Goal: Task Accomplishment & Management: Complete application form

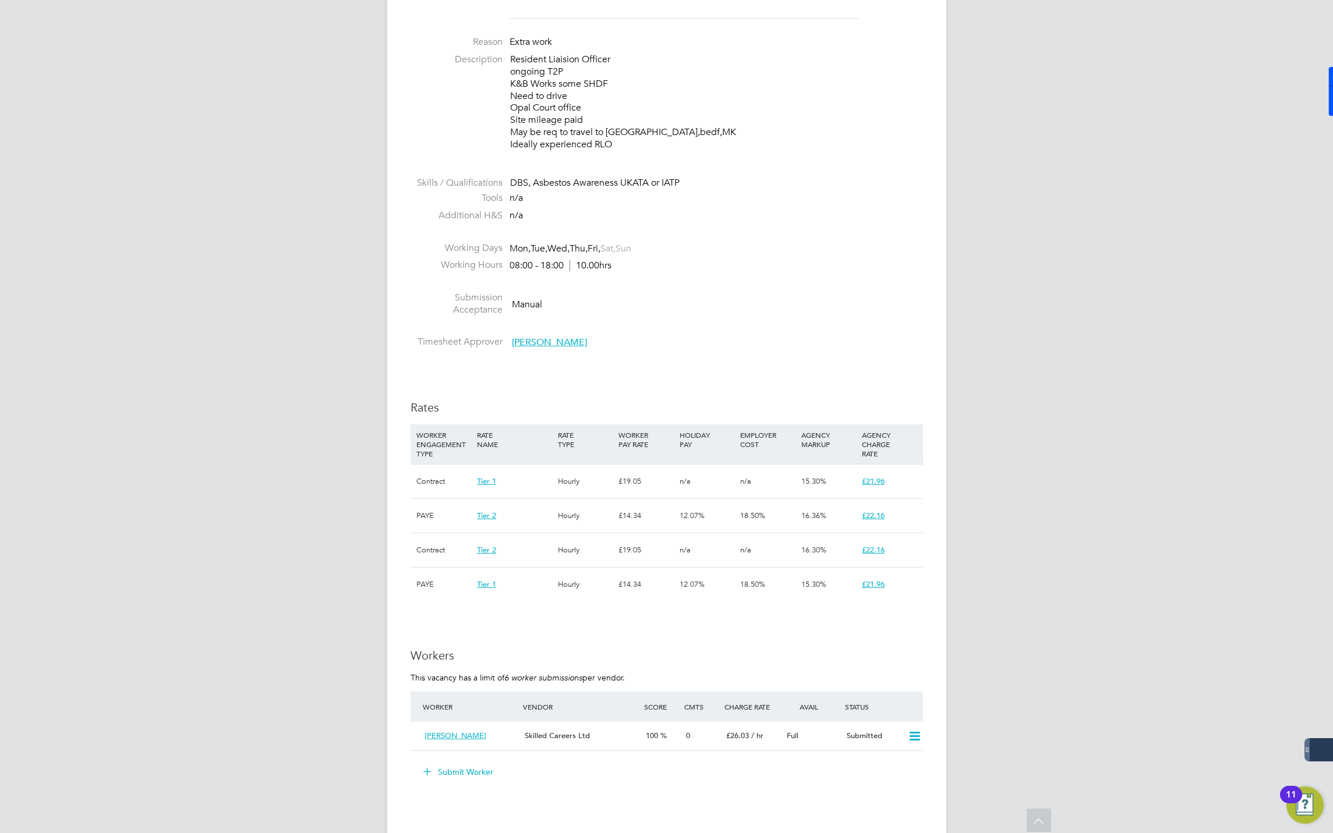
scroll to position [699, 0]
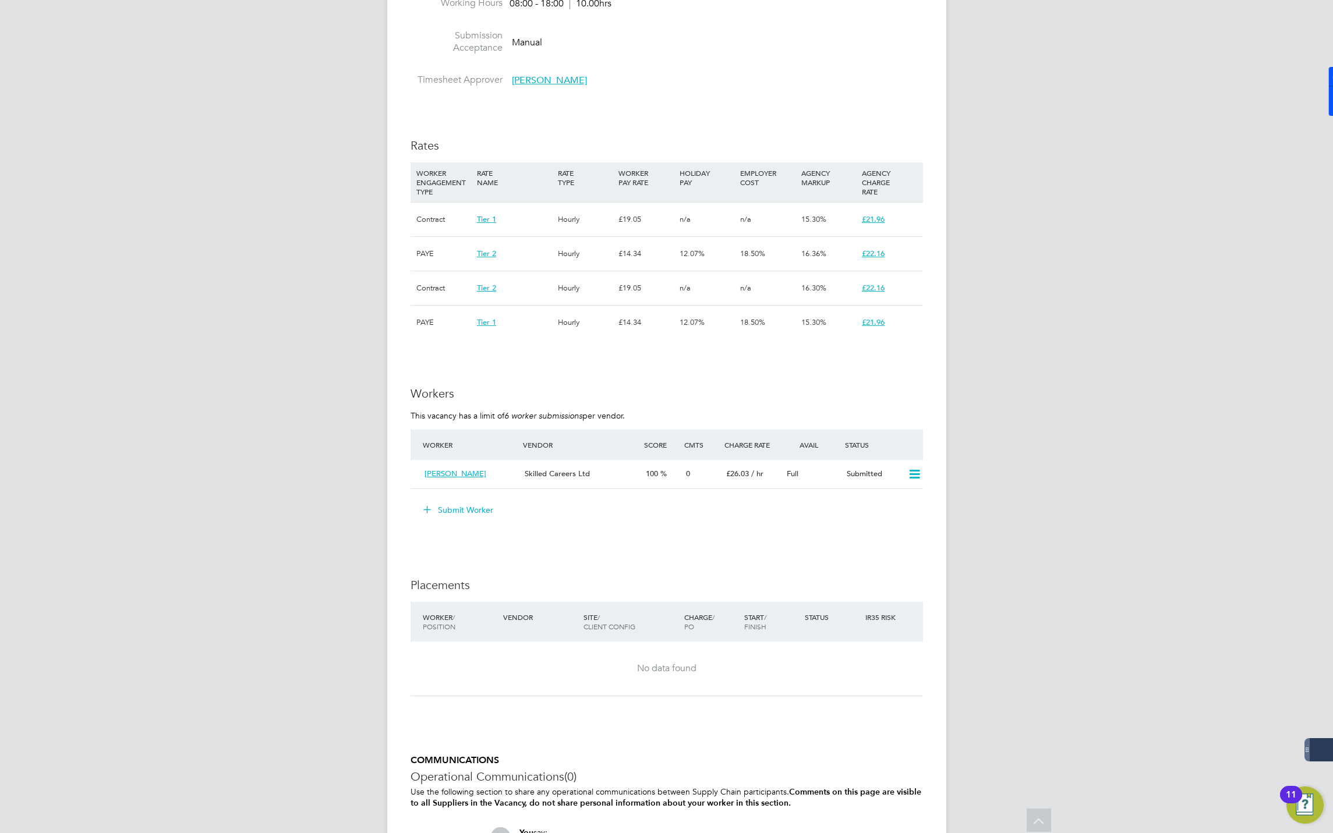
click at [460, 512] on button "Submit Worker" at bounding box center [458, 510] width 87 height 19
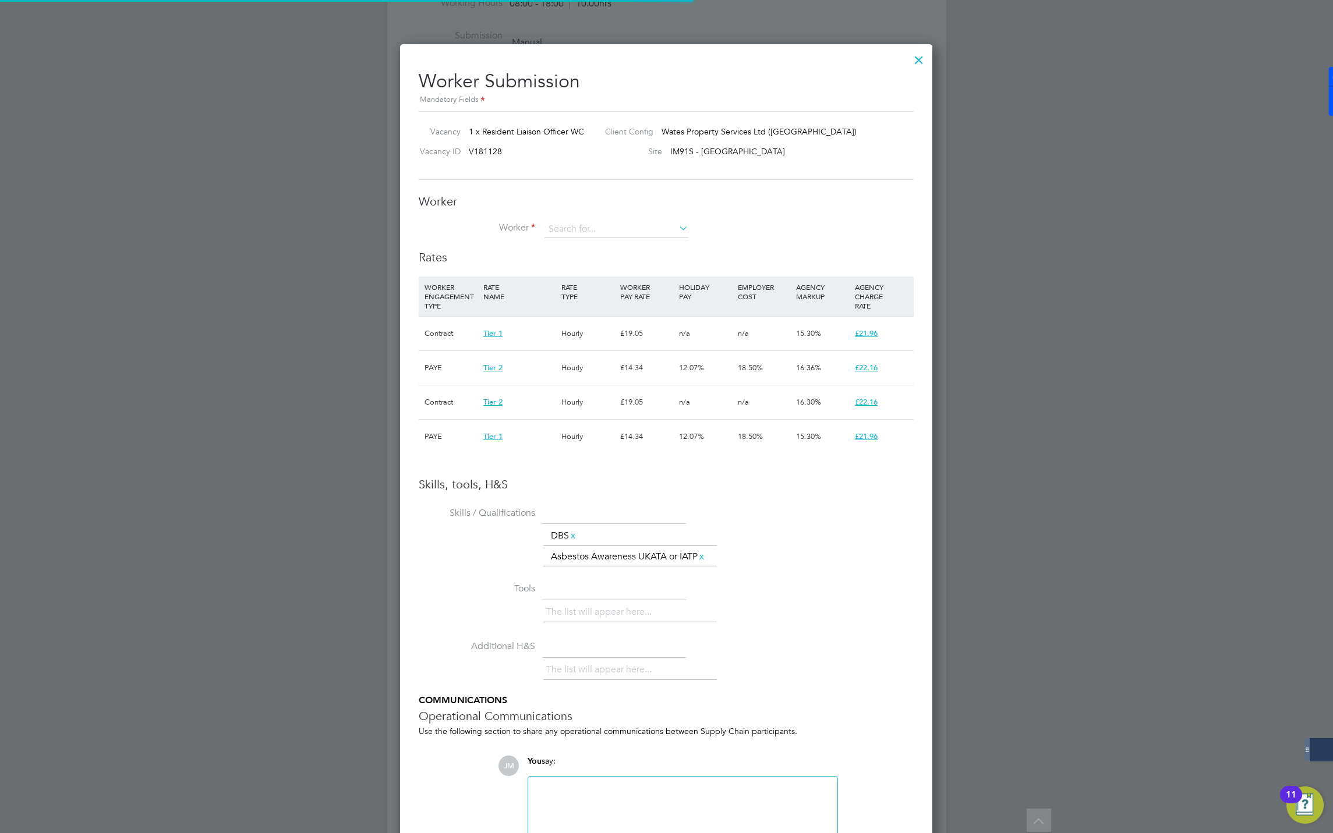
scroll to position [35, 79]
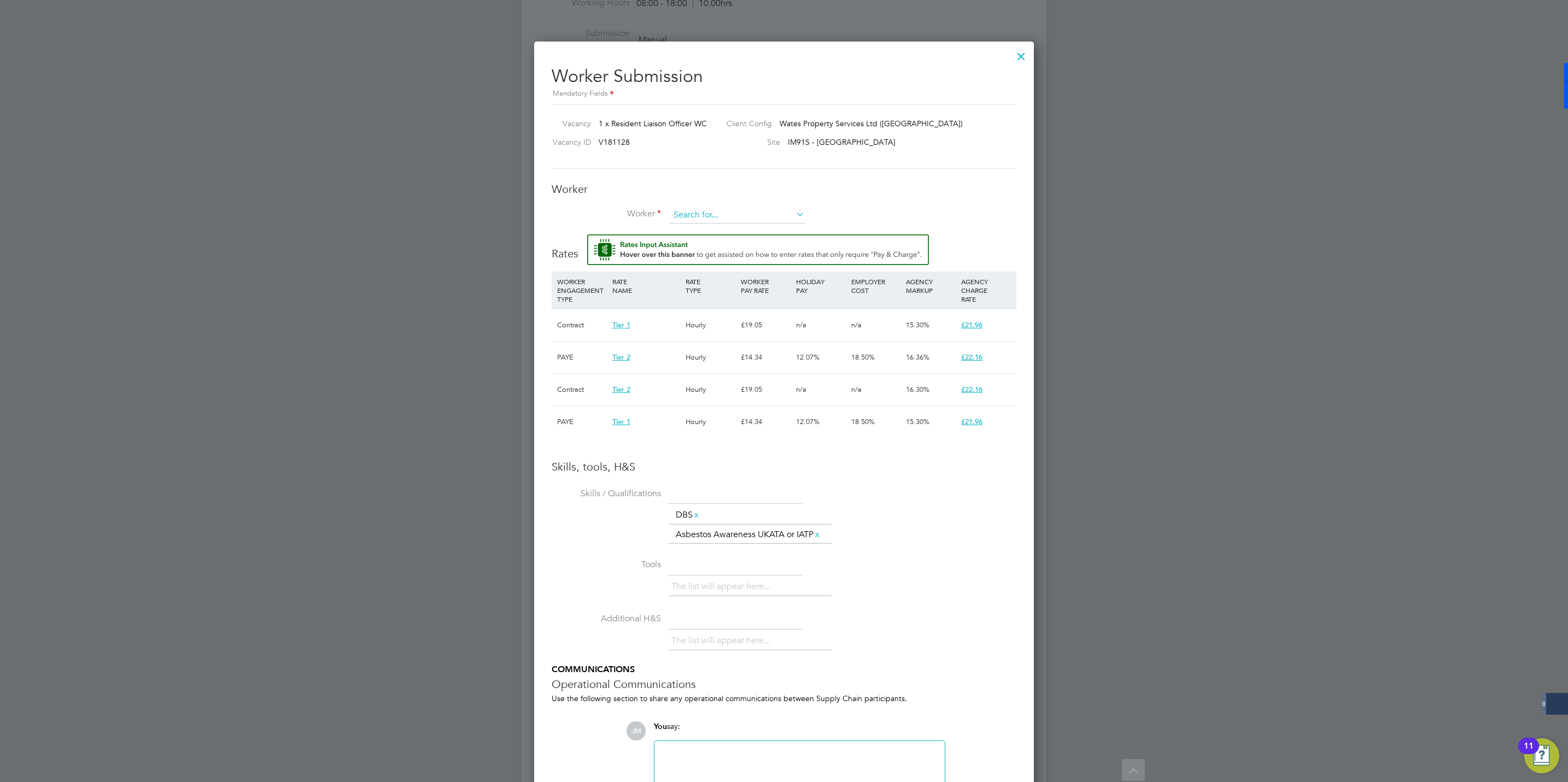
click at [705, 219] on input at bounding box center [737, 215] width 135 height 16
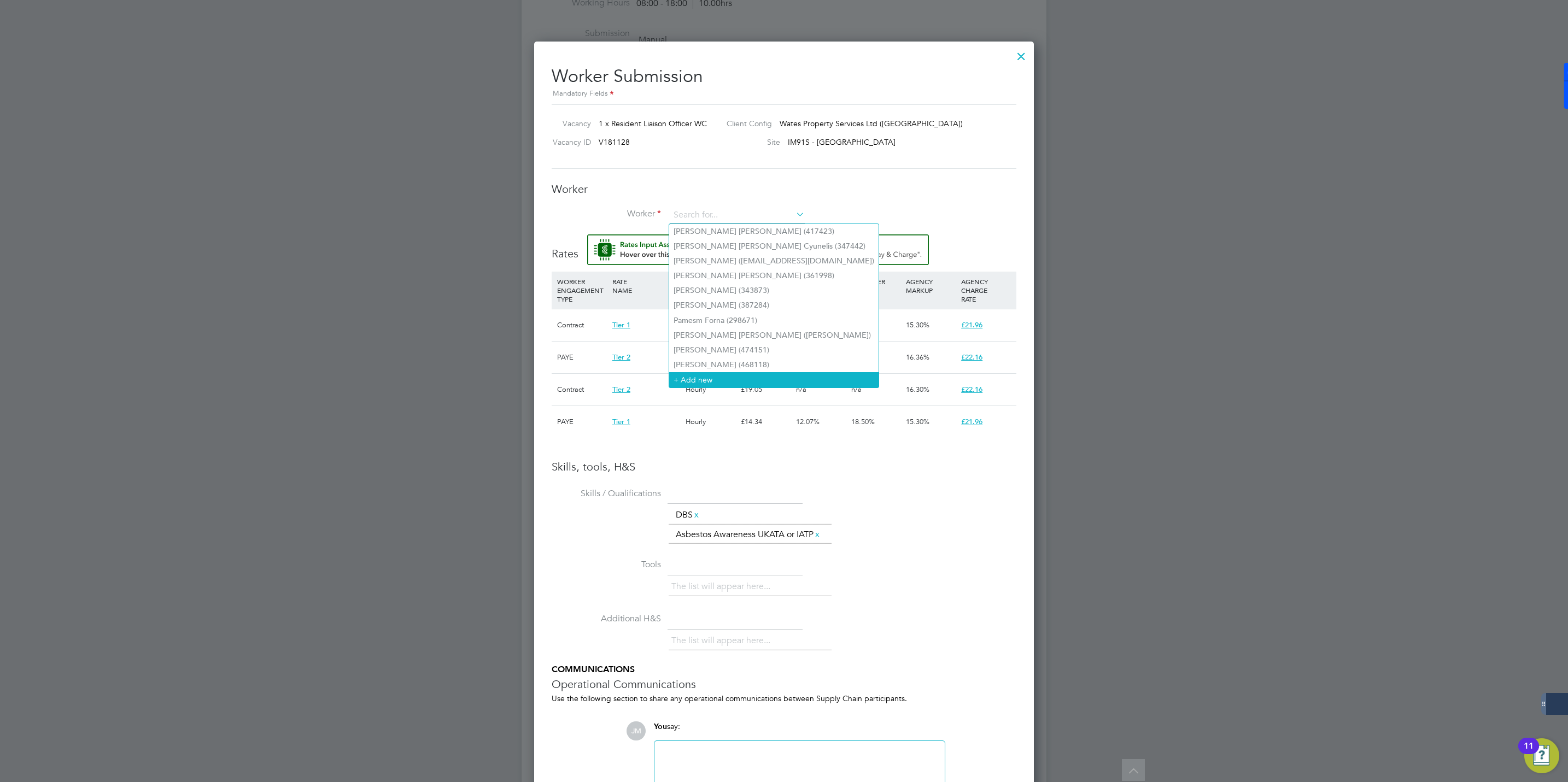
click at [700, 372] on li "+ Add new" at bounding box center [774, 379] width 209 height 15
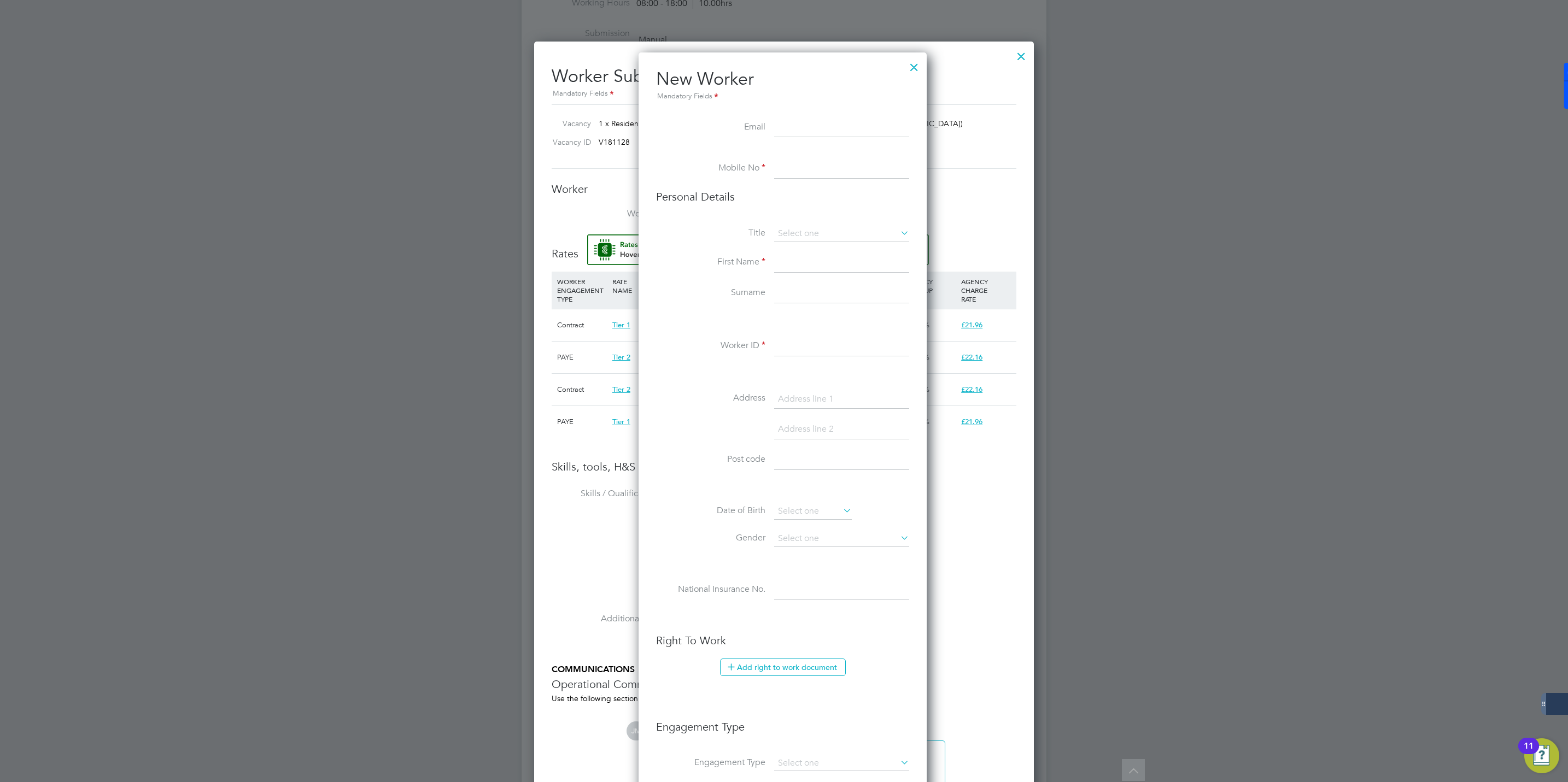
drag, startPoint x: 779, startPoint y: 161, endPoint x: 783, endPoint y: 166, distance: 6.4
click at [779, 161] on input at bounding box center [841, 168] width 135 height 20
click at [786, 267] on input at bounding box center [841, 263] width 135 height 20
paste input "Shouket Mirza"
type input "Shouket Mirza"
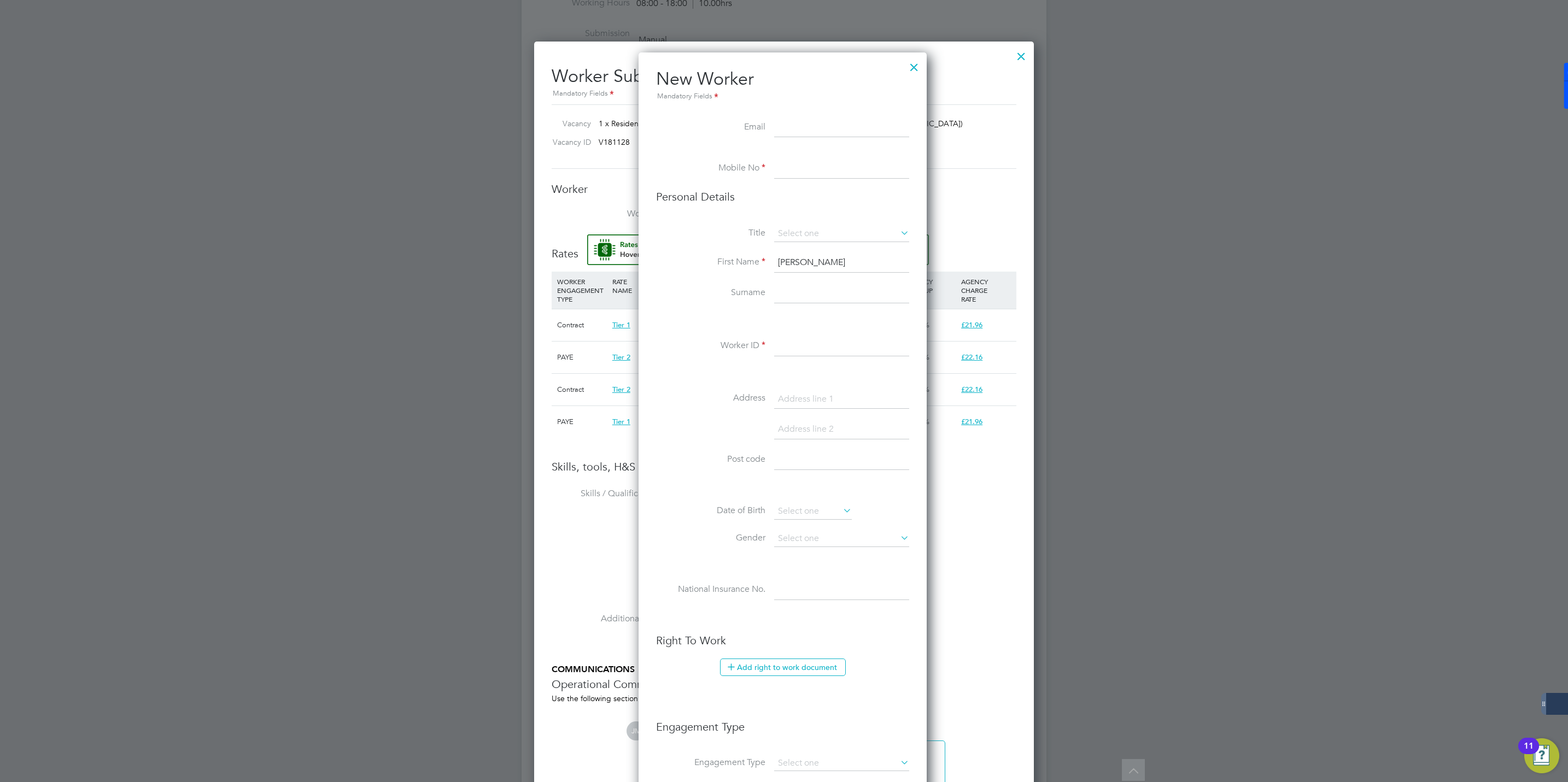
click at [787, 295] on input at bounding box center [841, 293] width 135 height 20
paste input "Shouket Mirza"
drag, startPoint x: 813, startPoint y: 291, endPoint x: 622, endPoint y: 301, distance: 191.3
click at [622, 301] on div "All Vacancies Vacancy Activity Logs Vacancy Activity Logs All Vacancies Vacancy…" at bounding box center [783, 137] width 525 height 1569
type input "Mirza"
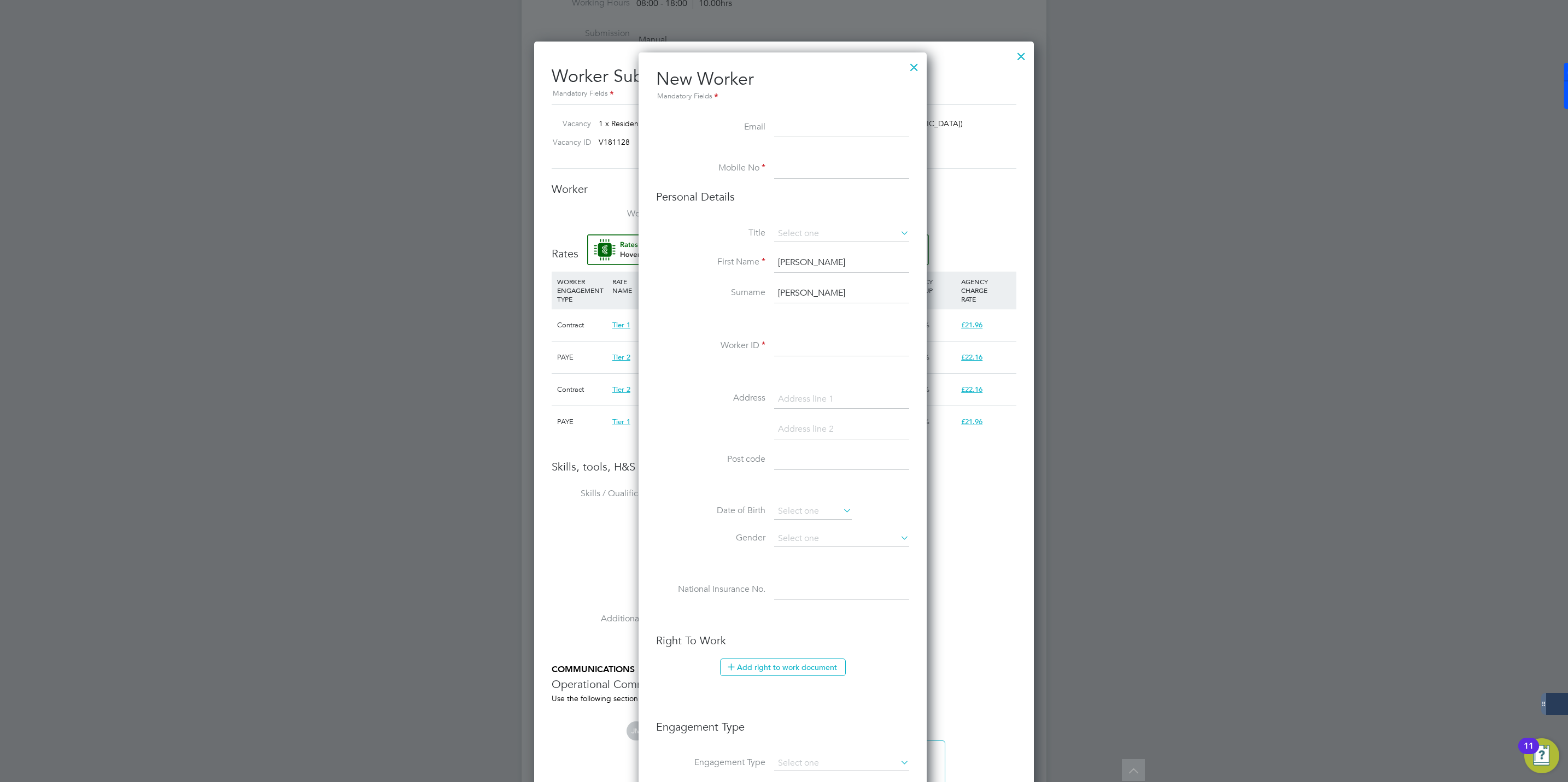
drag, startPoint x: 810, startPoint y: 261, endPoint x: 1016, endPoint y: 268, distance: 206.1
click at [1016, 268] on div "All Vacancies Vacancy Activity Logs Vacancy Activity Logs All Vacancies Vacancy…" at bounding box center [783, 137] width 525 height 1569
type input "Shouket"
drag, startPoint x: 840, startPoint y: 354, endPoint x: 797, endPoint y: 360, distance: 43.4
click at [840, 354] on input at bounding box center [841, 346] width 135 height 20
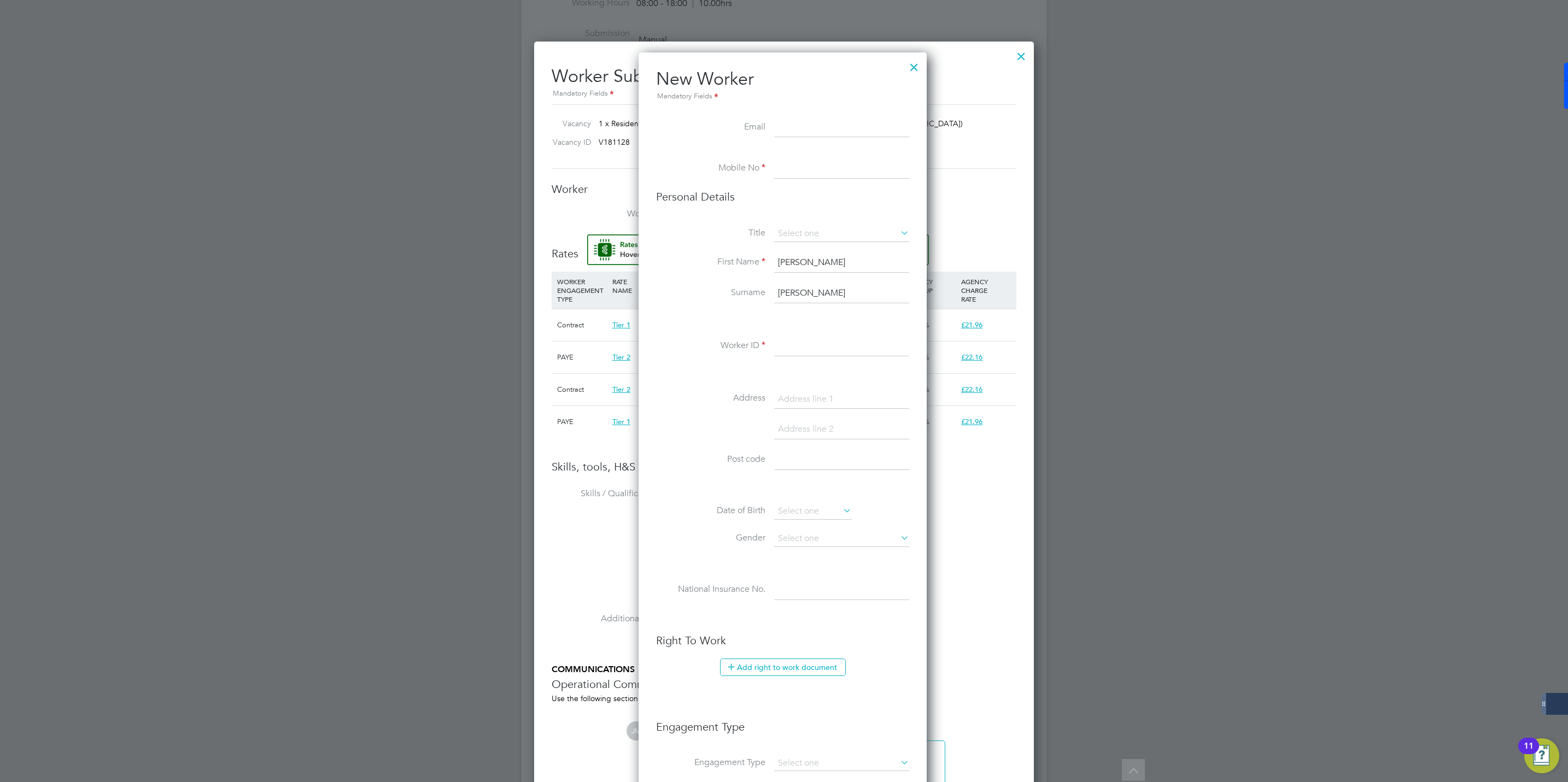
click at [794, 350] on input at bounding box center [841, 346] width 135 height 20
paste input "409099"
type input "409099"
click at [799, 166] on input at bounding box center [841, 168] width 135 height 20
click at [787, 171] on input at bounding box center [841, 168] width 135 height 20
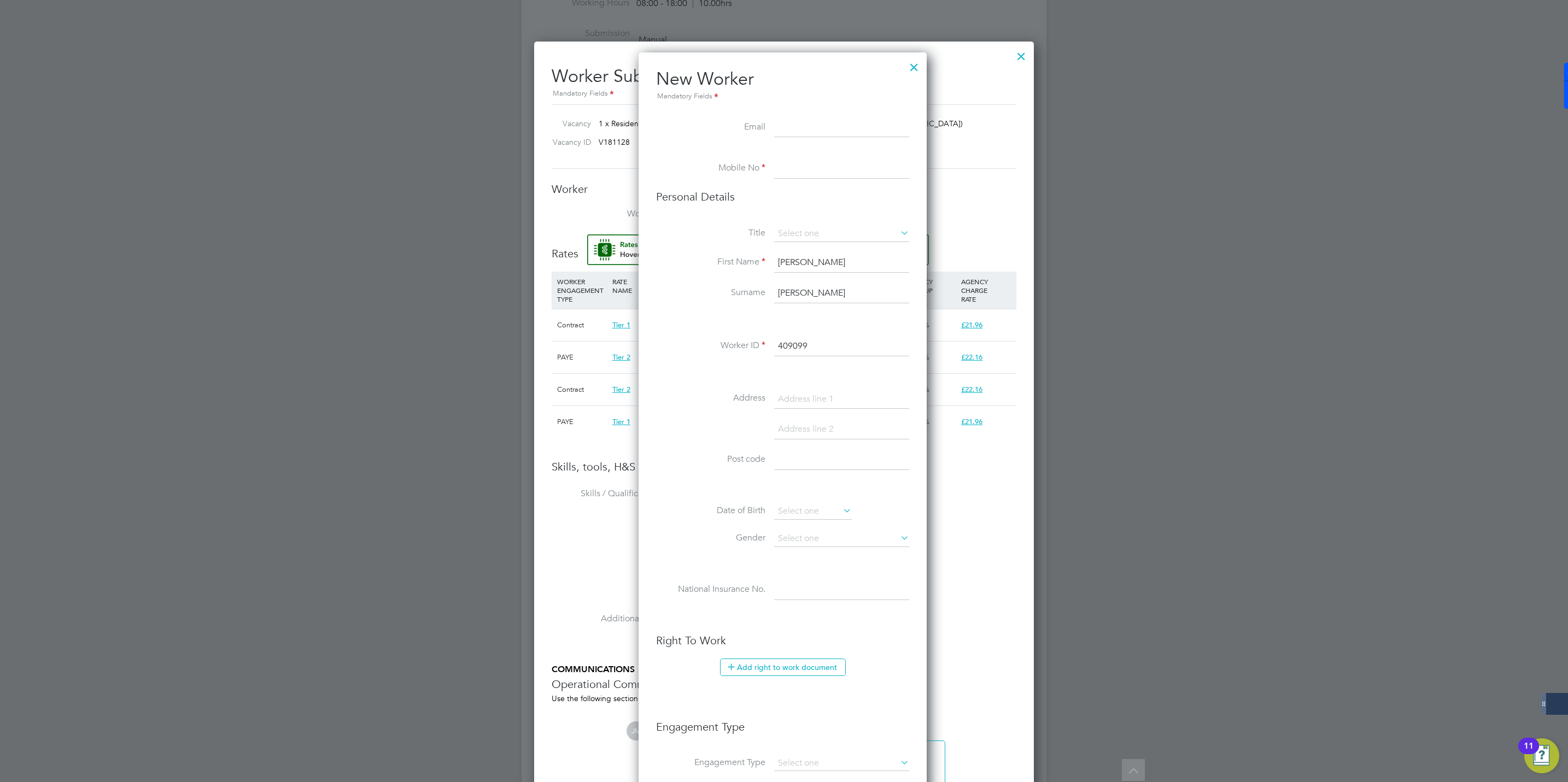
paste input "07419742403"
type input "07419742403"
click at [808, 226] on ul "New Worker Mandatory Fields Email Mobile No 07419742403 Personal Details Title …" at bounding box center [783, 511] width 254 height 886
drag, startPoint x: 808, startPoint y: 226, endPoint x: 811, endPoint y: 232, distance: 6.7
click at [811, 232] on input at bounding box center [841, 233] width 135 height 16
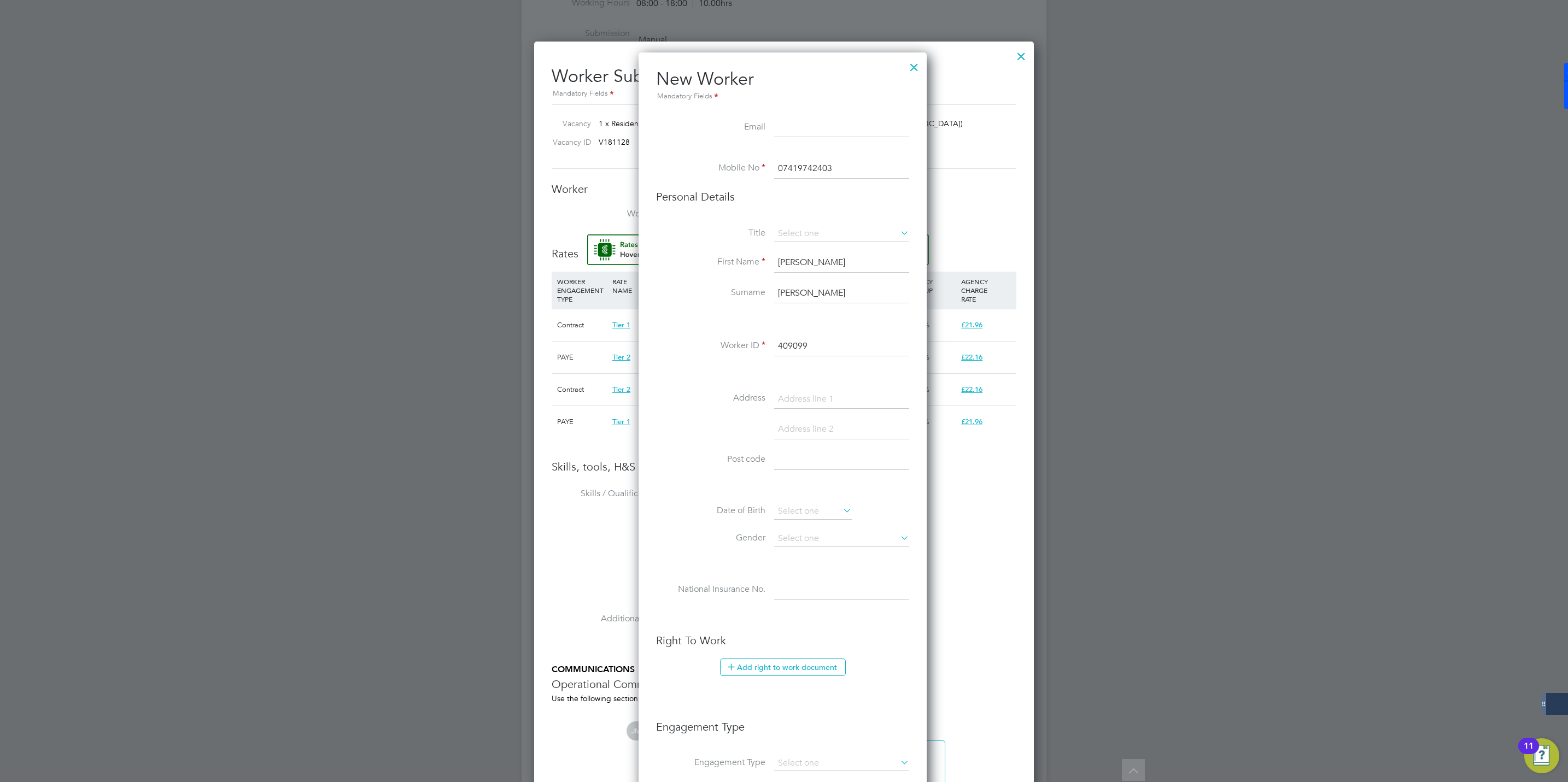
click at [788, 250] on li "Mr" at bounding box center [841, 249] width 136 height 14
type input "Mr"
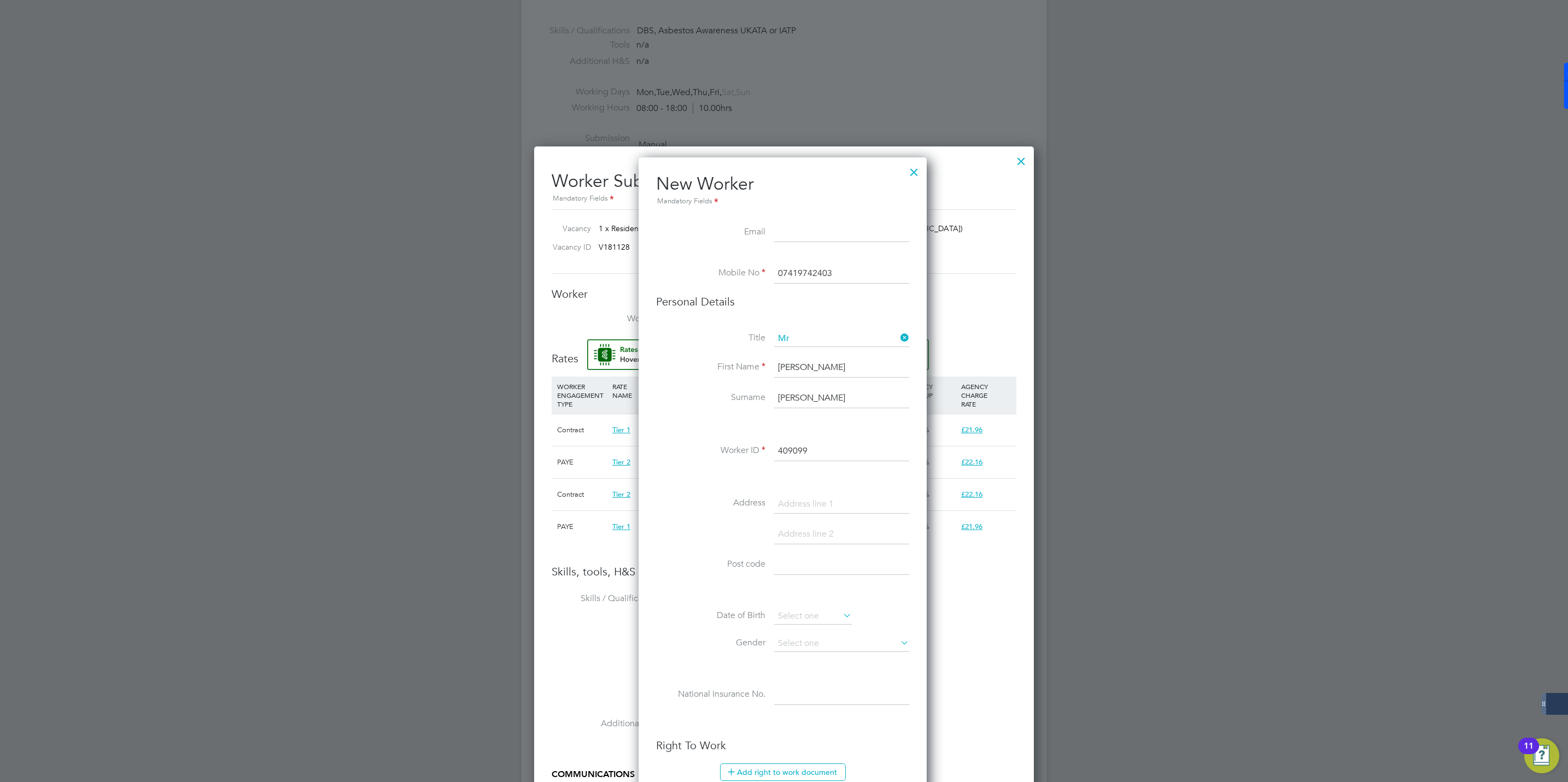
scroll to position [690, 0]
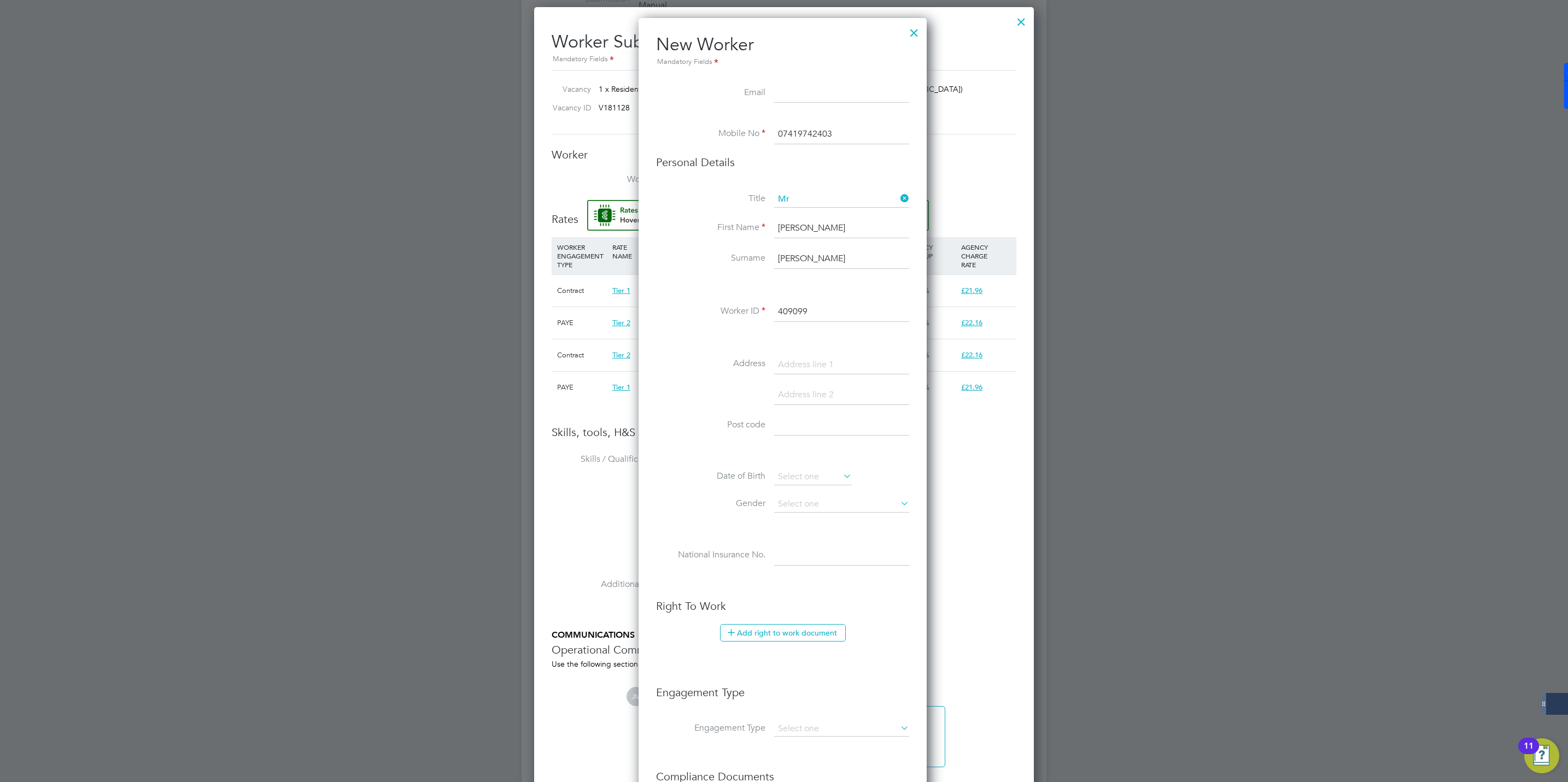
drag, startPoint x: 791, startPoint y: 92, endPoint x: 783, endPoint y: 95, distance: 8.5
click at [783, 95] on input at bounding box center [841, 93] width 135 height 20
paste input "shouketmirza.sm@gmail.com"
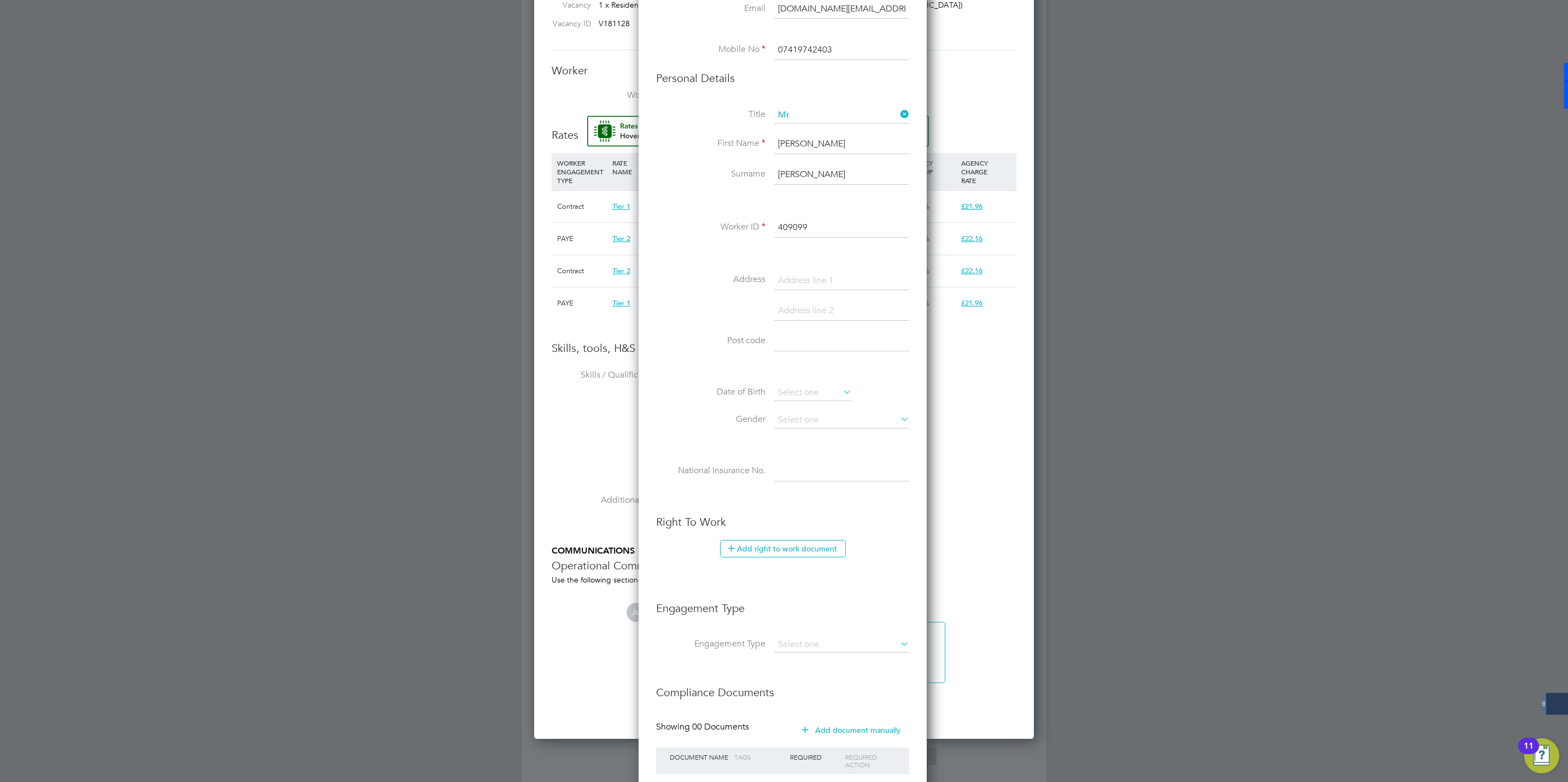
scroll to position [854, 0]
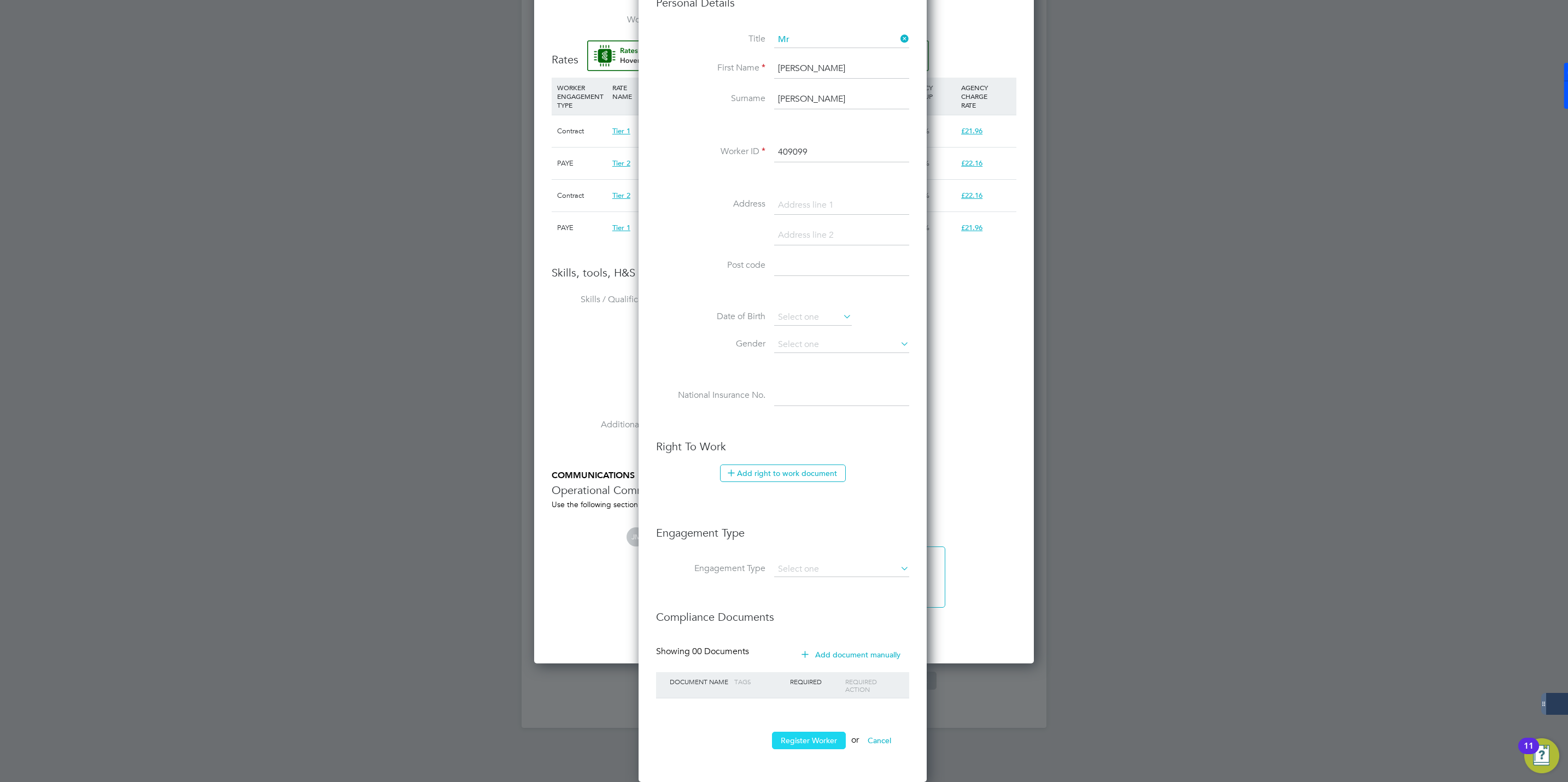
type input "shouketmirza.sm@gmail.com"
click at [793, 744] on button "Register Worker" at bounding box center [808, 741] width 74 height 18
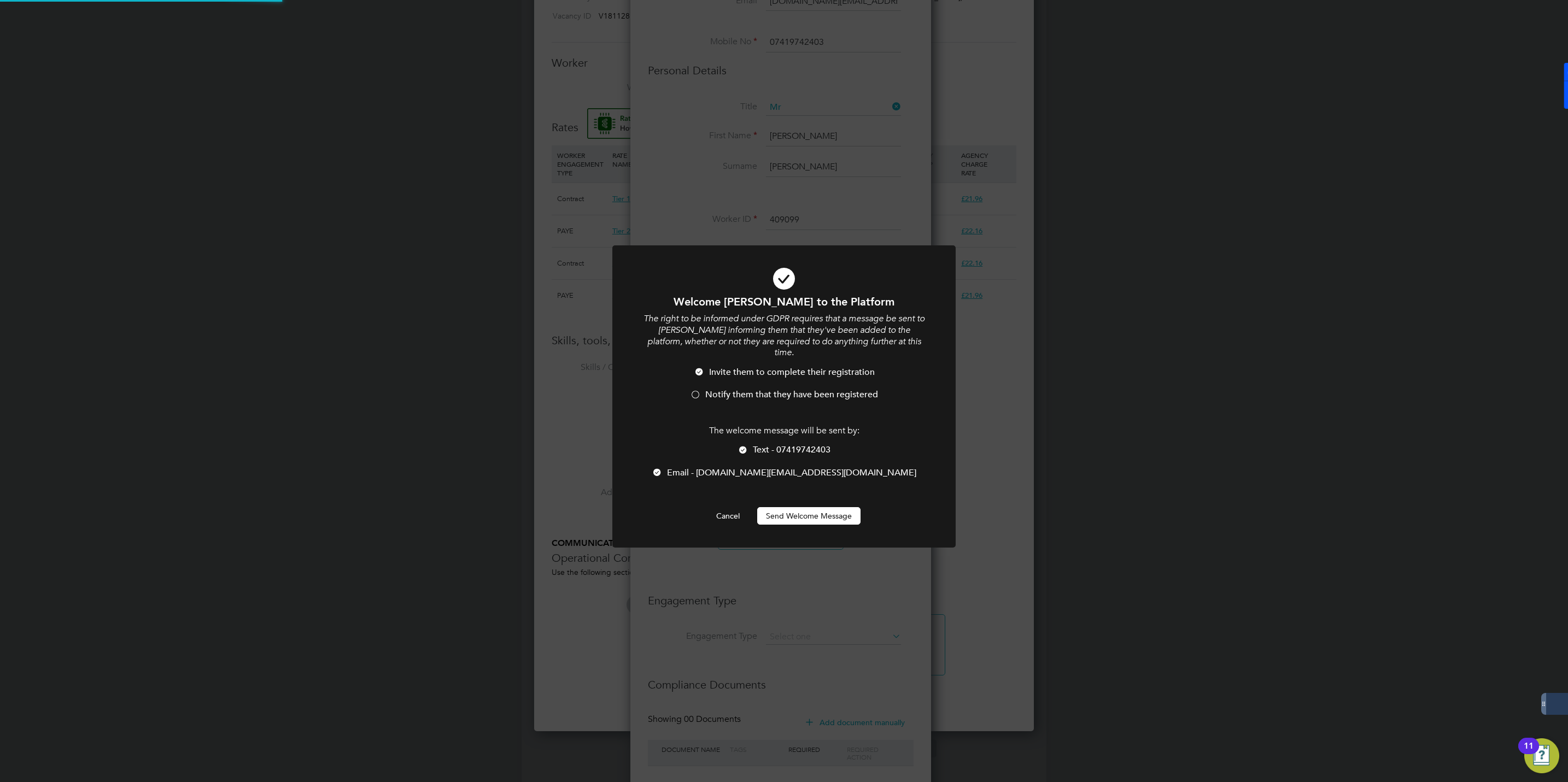
scroll to position [0, 0]
click at [700, 391] on div at bounding box center [696, 396] width 11 height 11
click at [799, 508] on button "Send Welcome Message" at bounding box center [808, 515] width 103 height 18
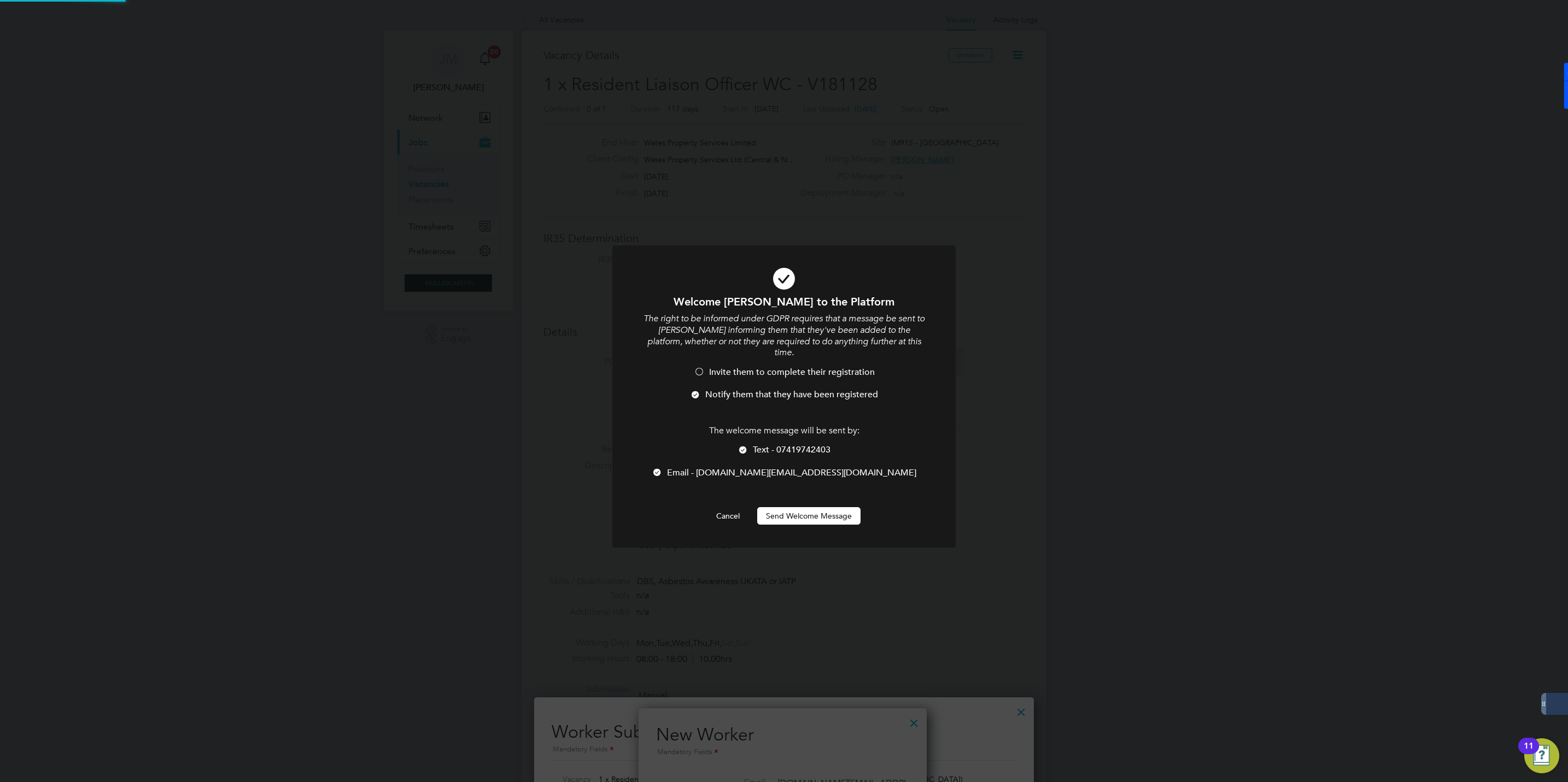
scroll to position [782, 0]
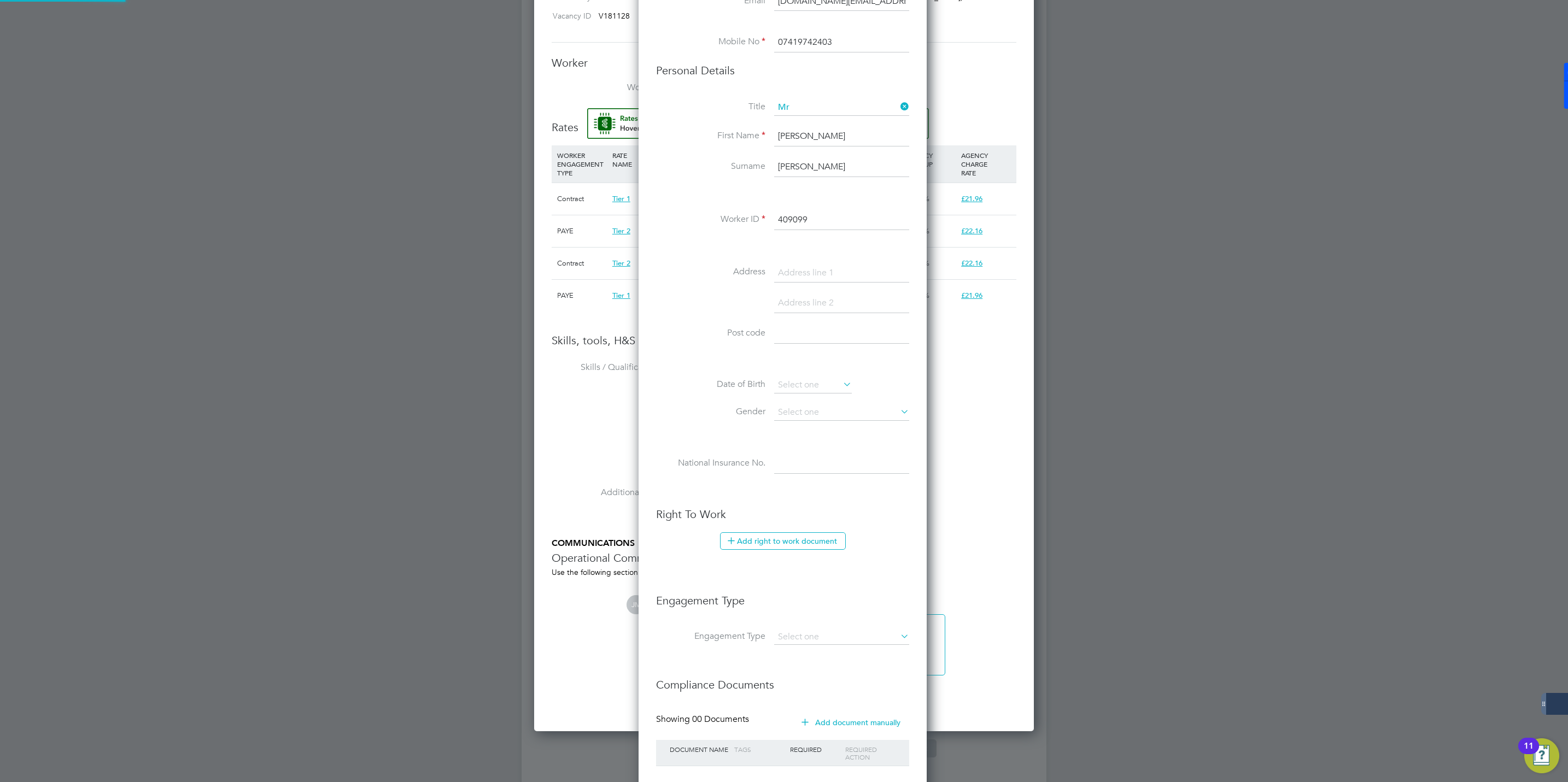
type input "Shouket Mirza (409099)"
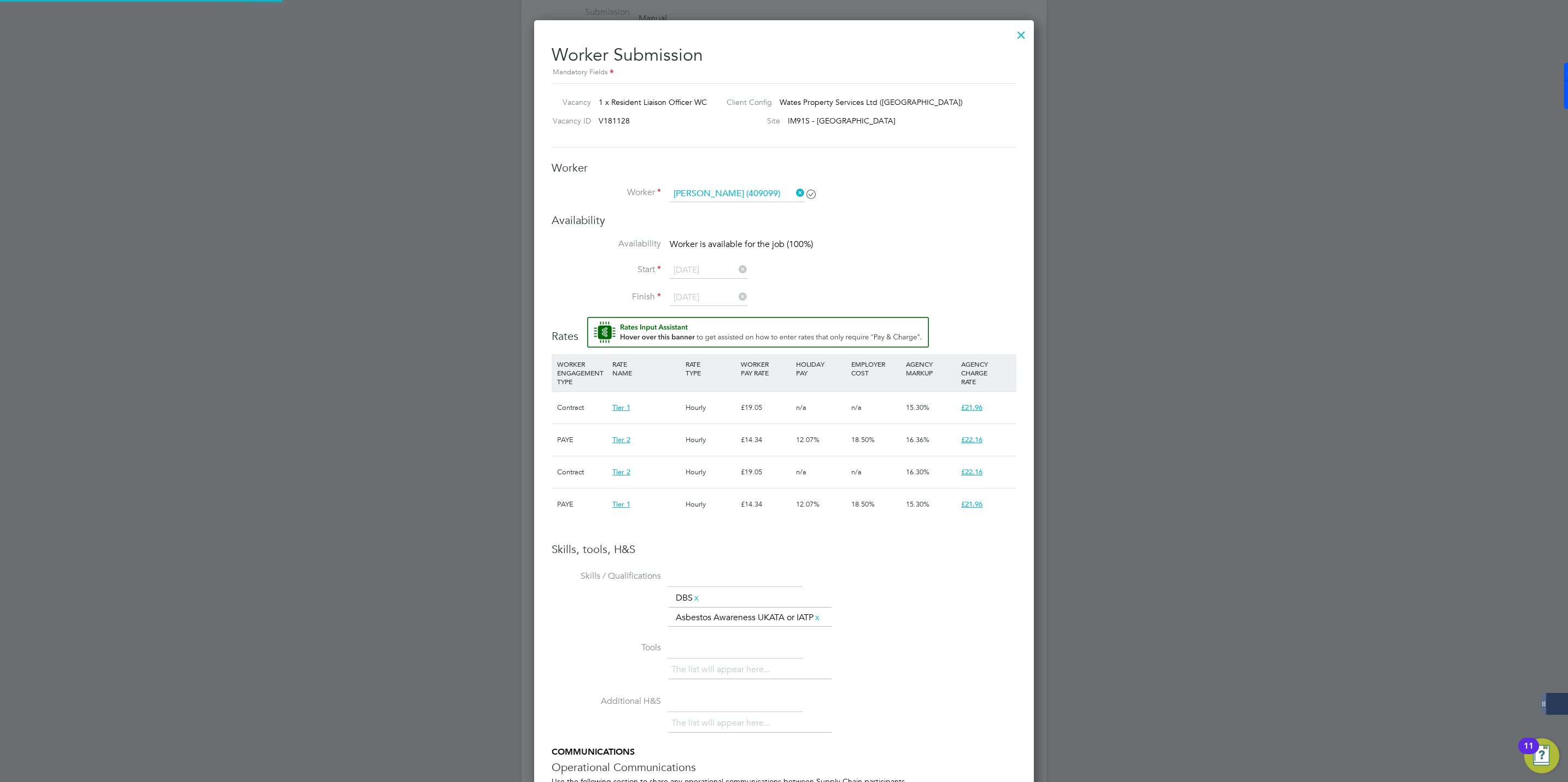
scroll to position [656, 0]
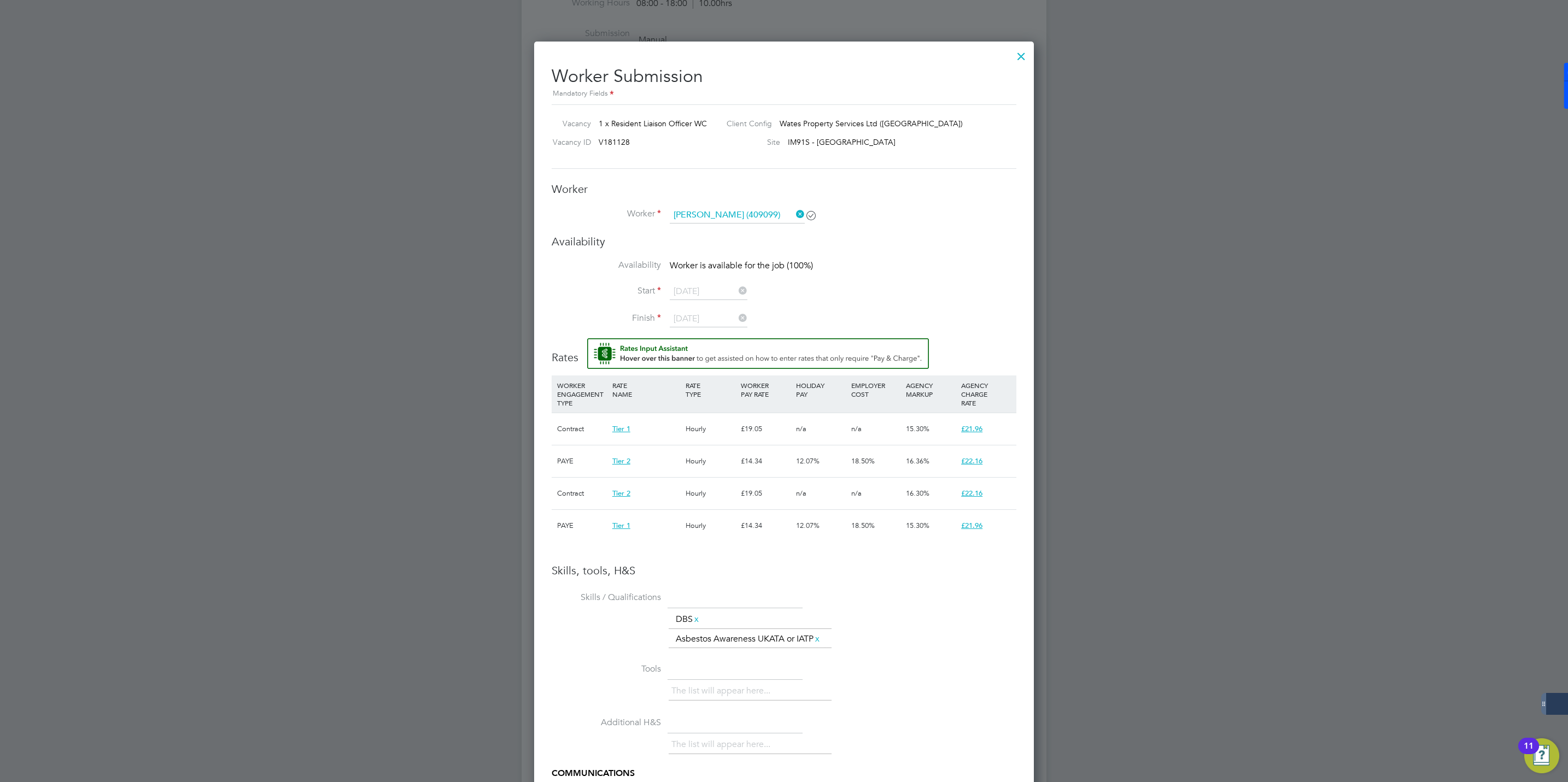
click at [793, 215] on icon at bounding box center [793, 214] width 0 height 15
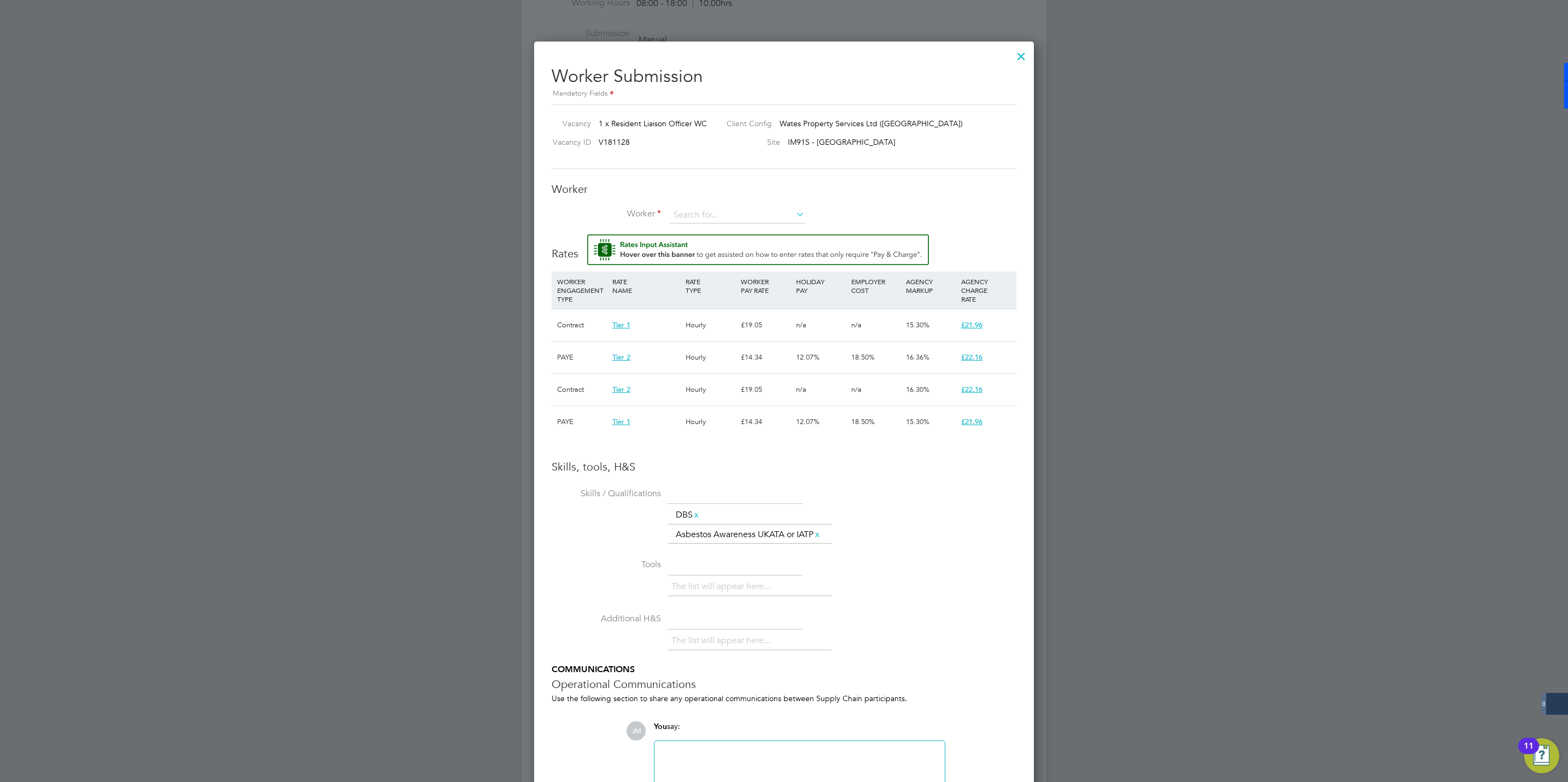
scroll to position [820, 500]
click at [676, 211] on input at bounding box center [737, 215] width 135 height 16
paste input "shouketmirza.sm@gmail.com"
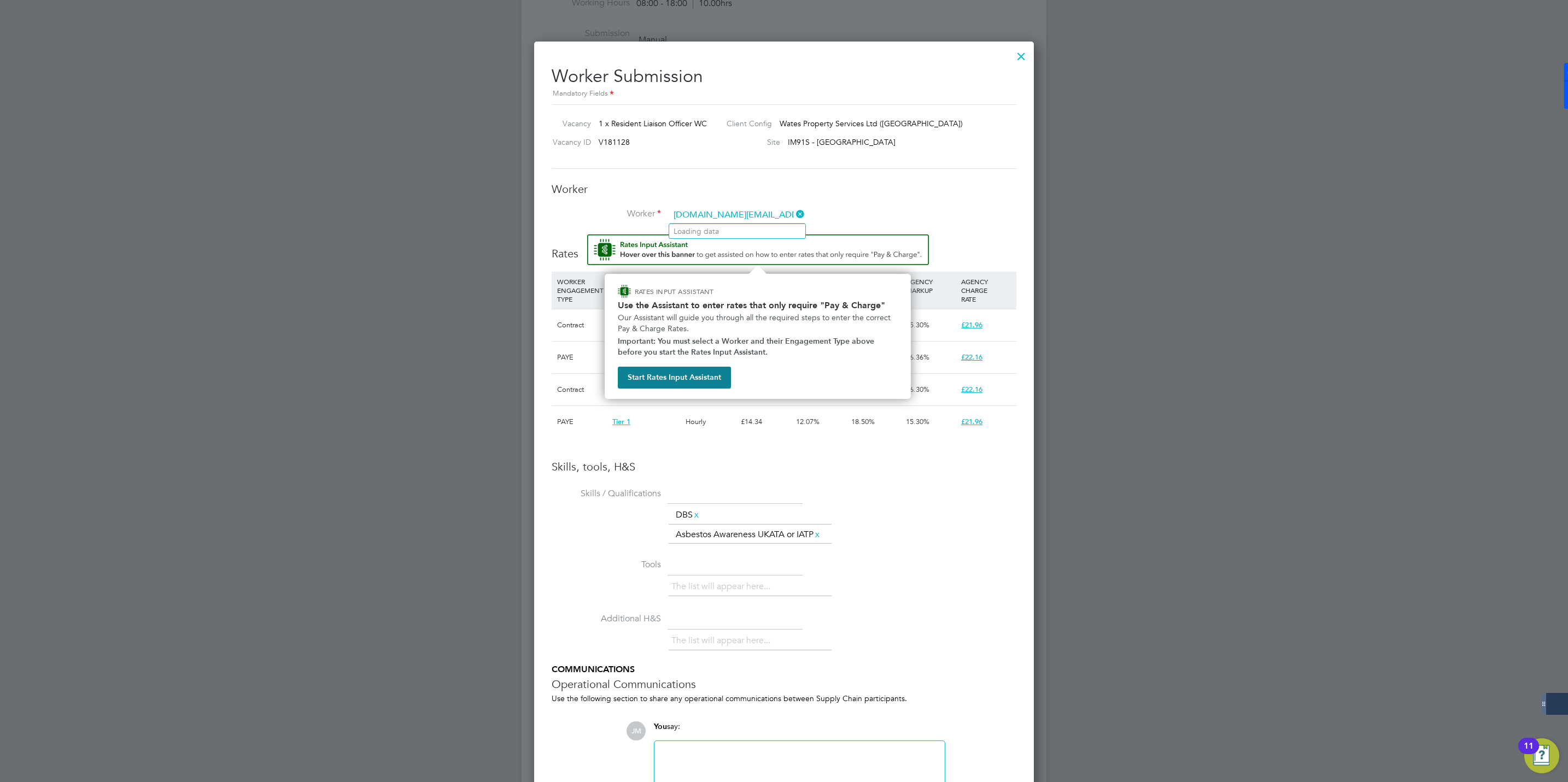
type input "shouketmirza.sm@gmail.com"
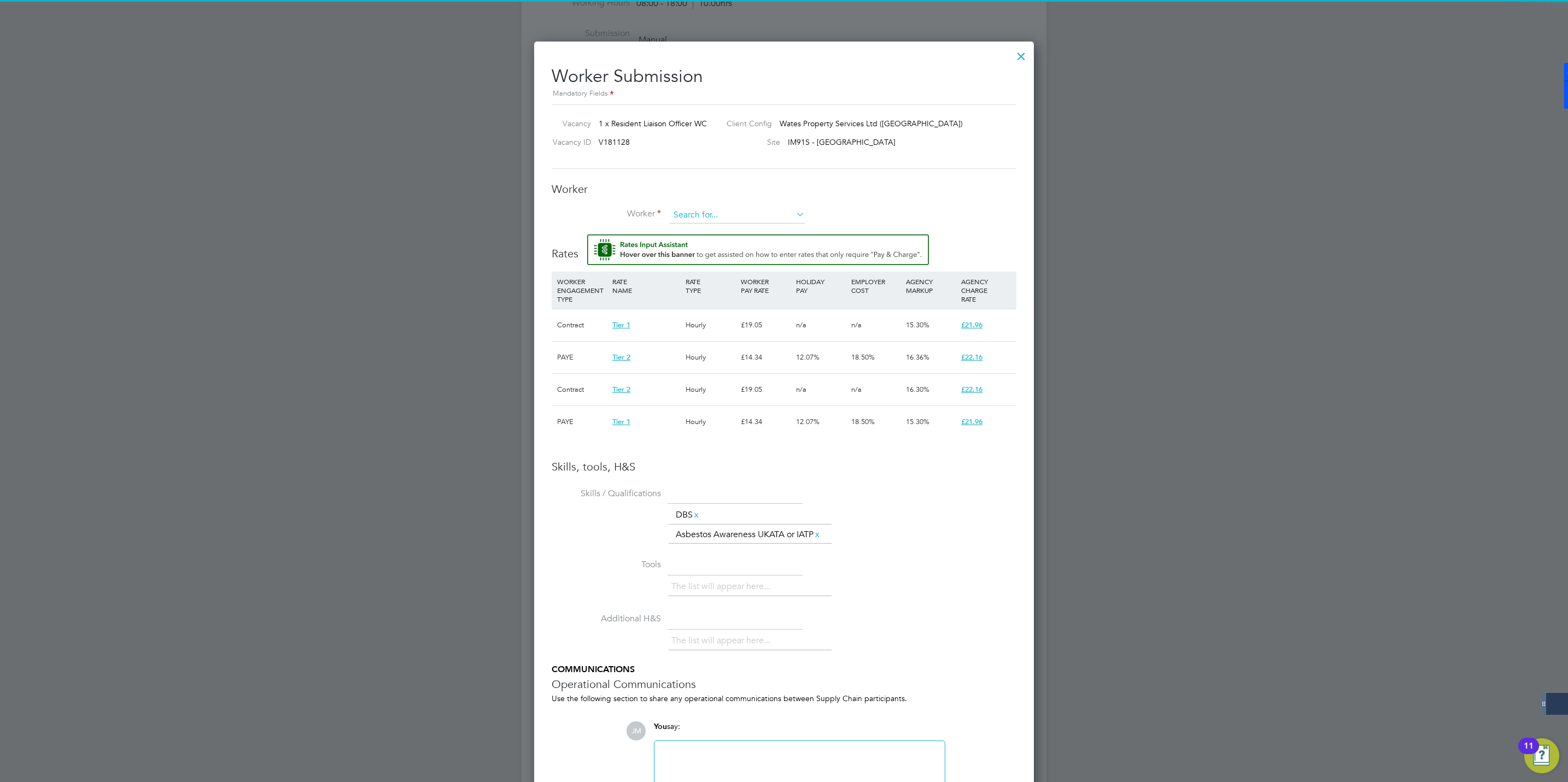
click at [705, 215] on input at bounding box center [737, 215] width 135 height 16
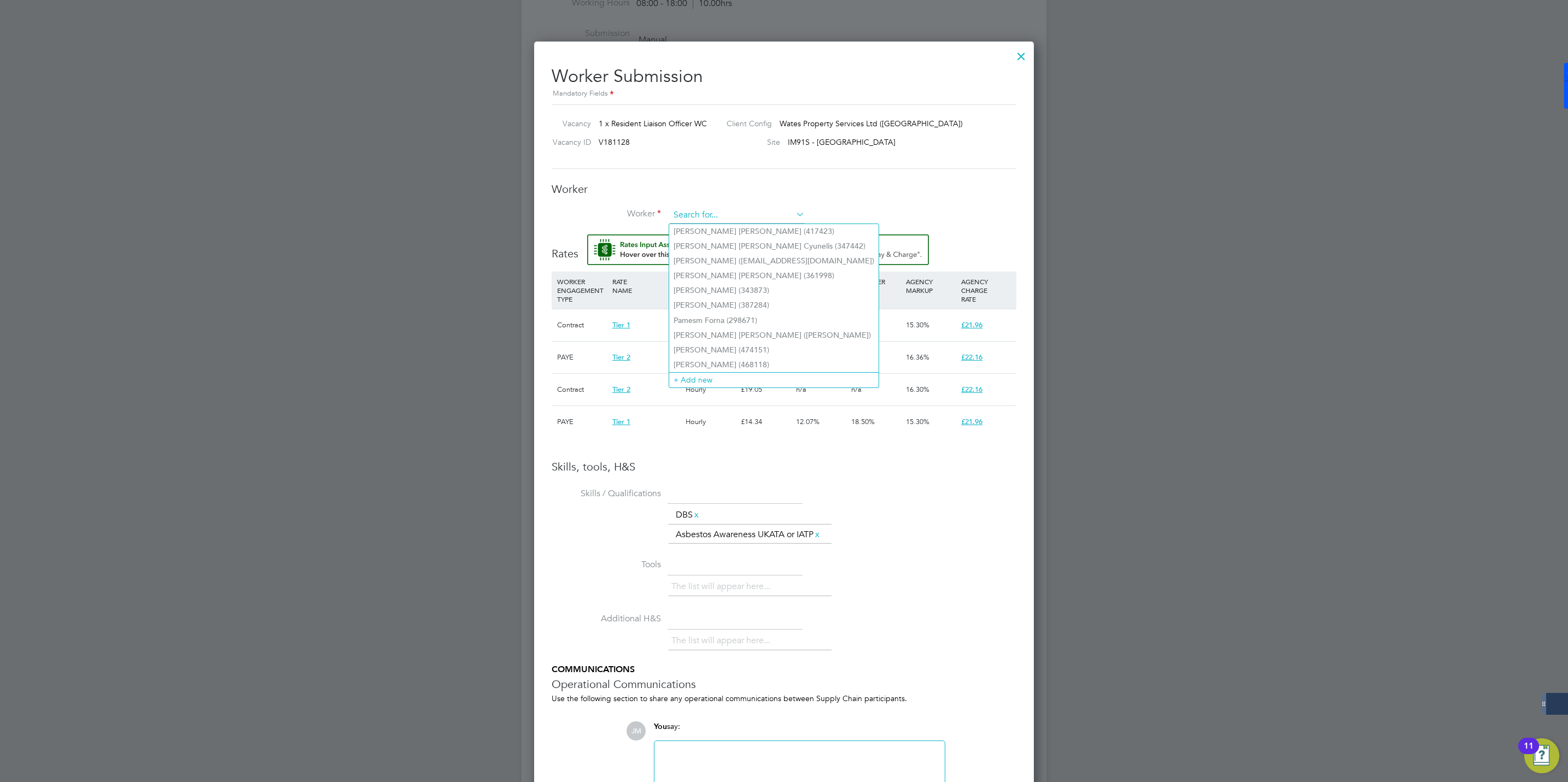
paste input "shouketmirza.sm@gmail.com"
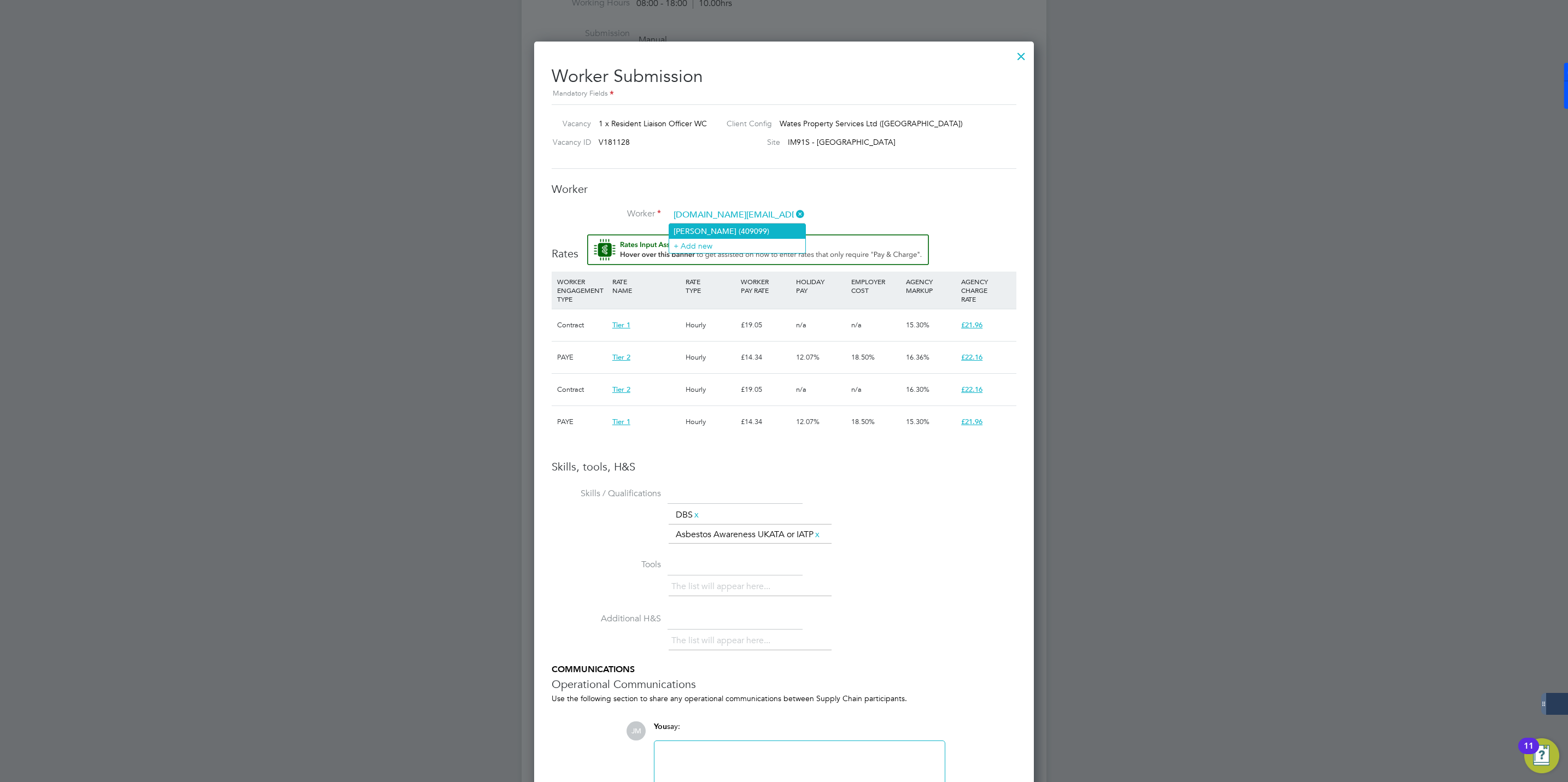
click at [704, 228] on li "Shouket Mirza (409099)" at bounding box center [737, 231] width 136 height 14
type input "Shouket Mirza (409099)"
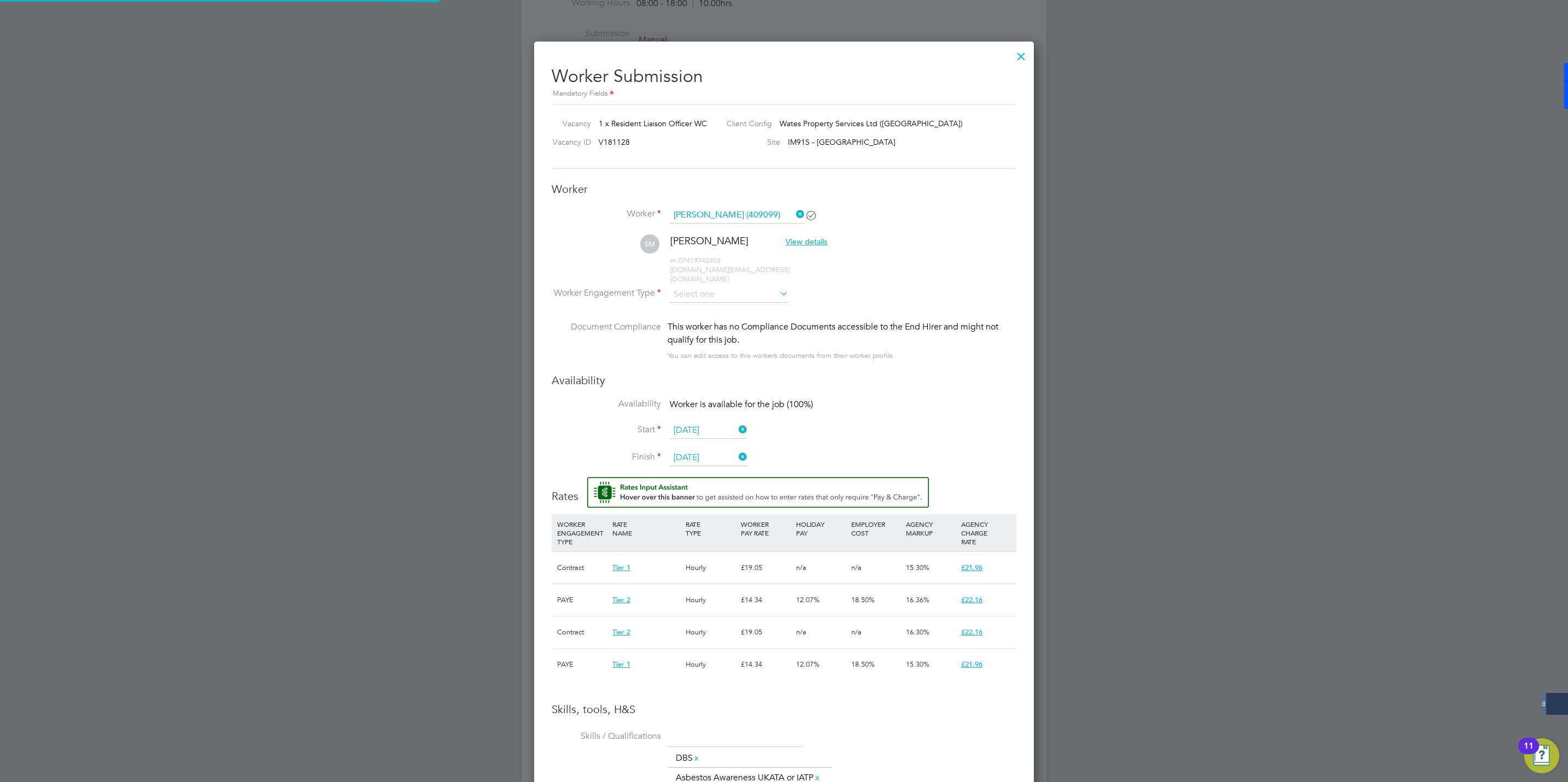
scroll to position [1063, 500]
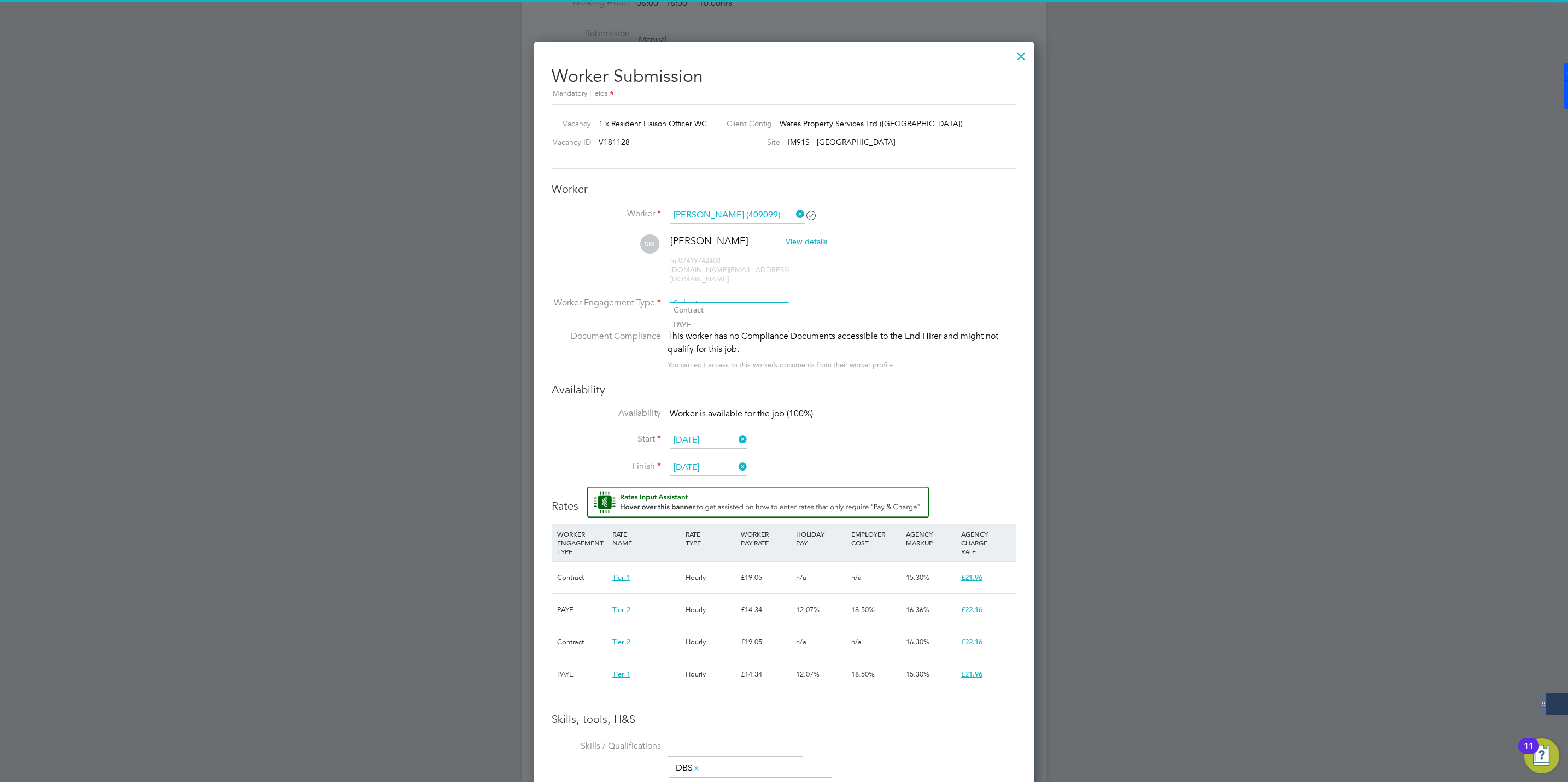
click at [684, 297] on input at bounding box center [729, 303] width 118 height 16
click at [690, 330] on li "PAYE" at bounding box center [729, 324] width 119 height 14
type input "PAYE"
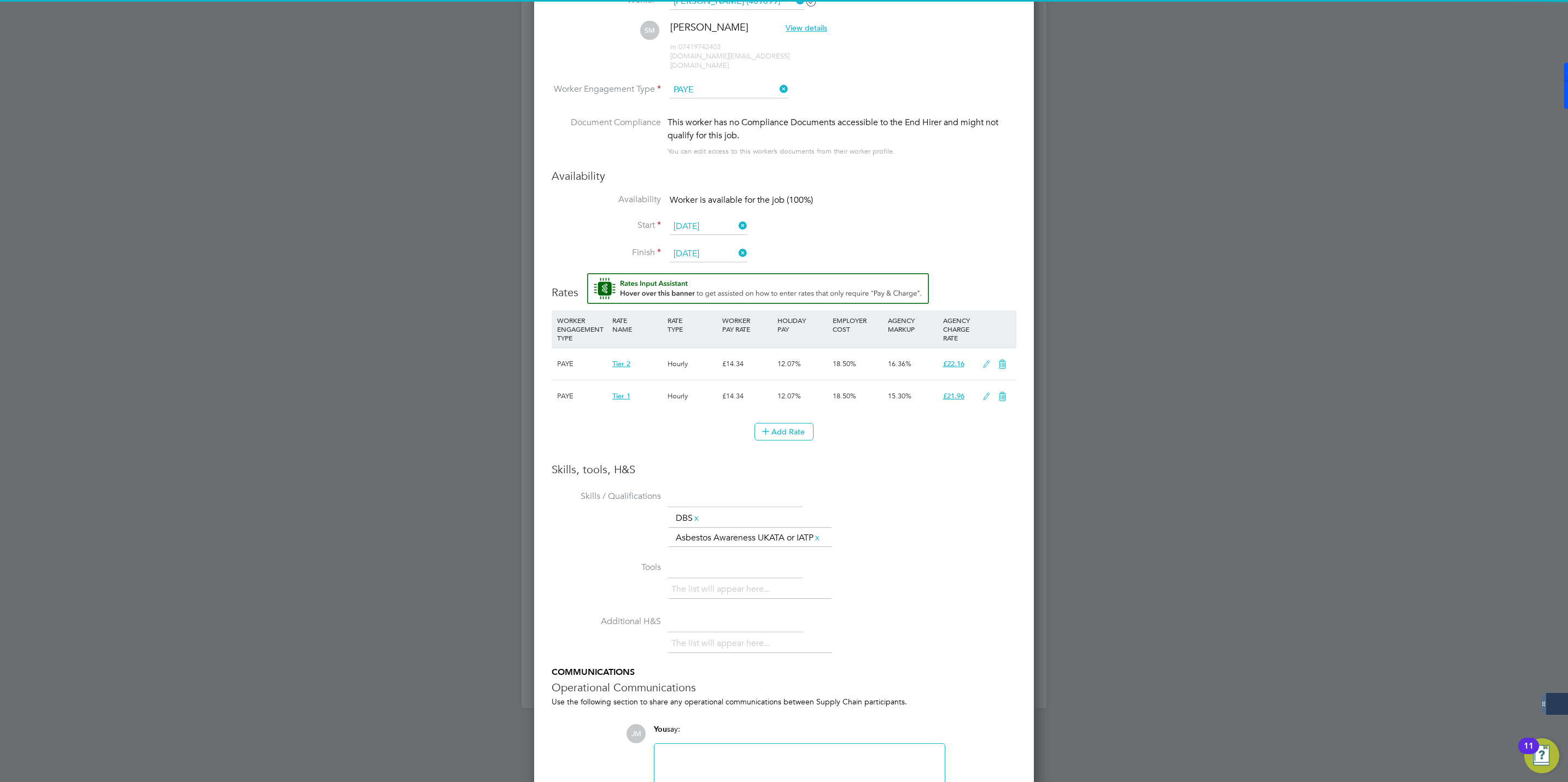
scroll to position [942, 0]
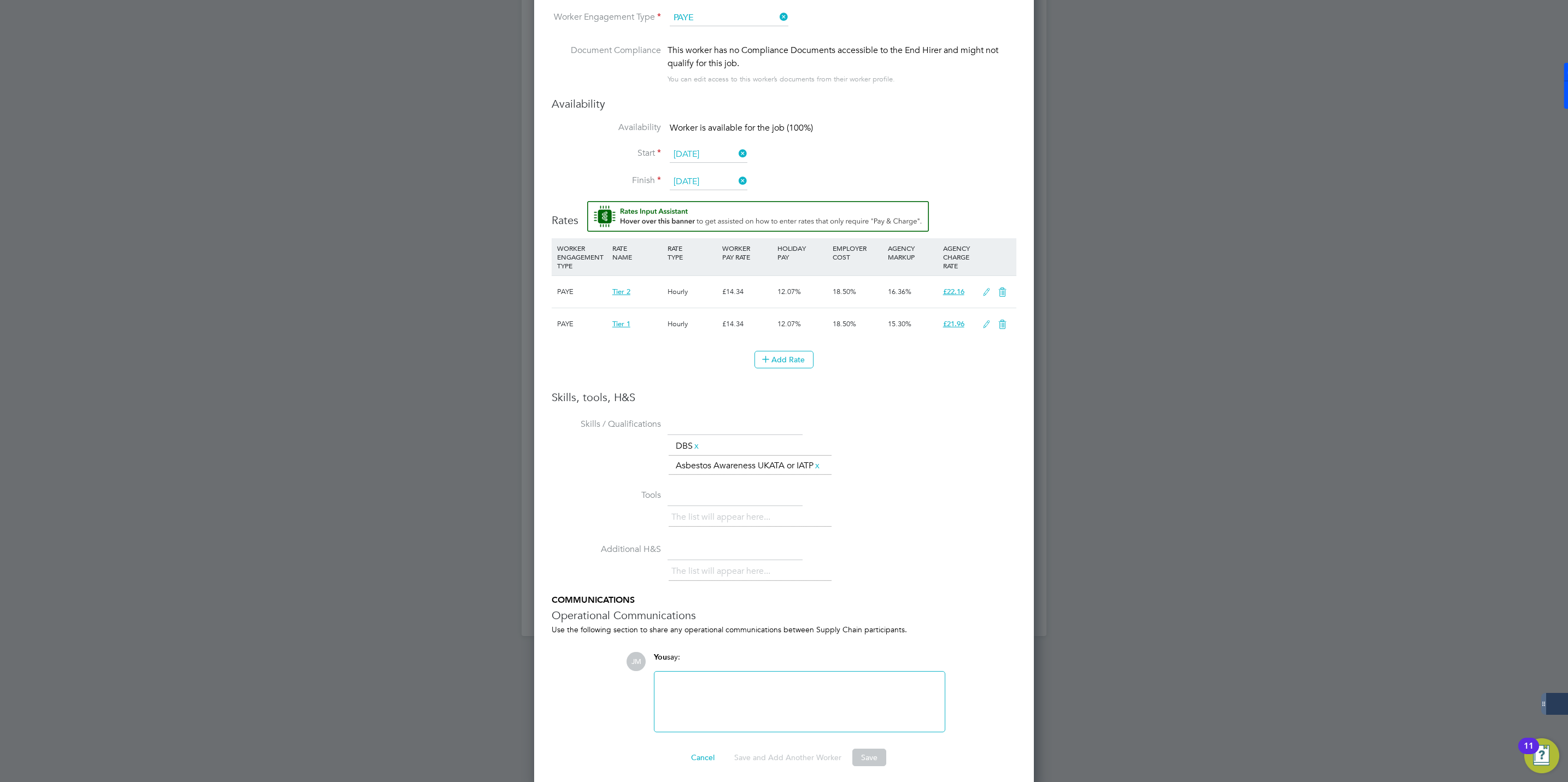
click at [926, 426] on li "Skills / Qualifications The list will appear here... DBS x Asbestos Awareness U…" at bounding box center [783, 451] width 465 height 71
click at [914, 575] on li "Additional H&S The list will appear here..." at bounding box center [783, 568] width 465 height 54
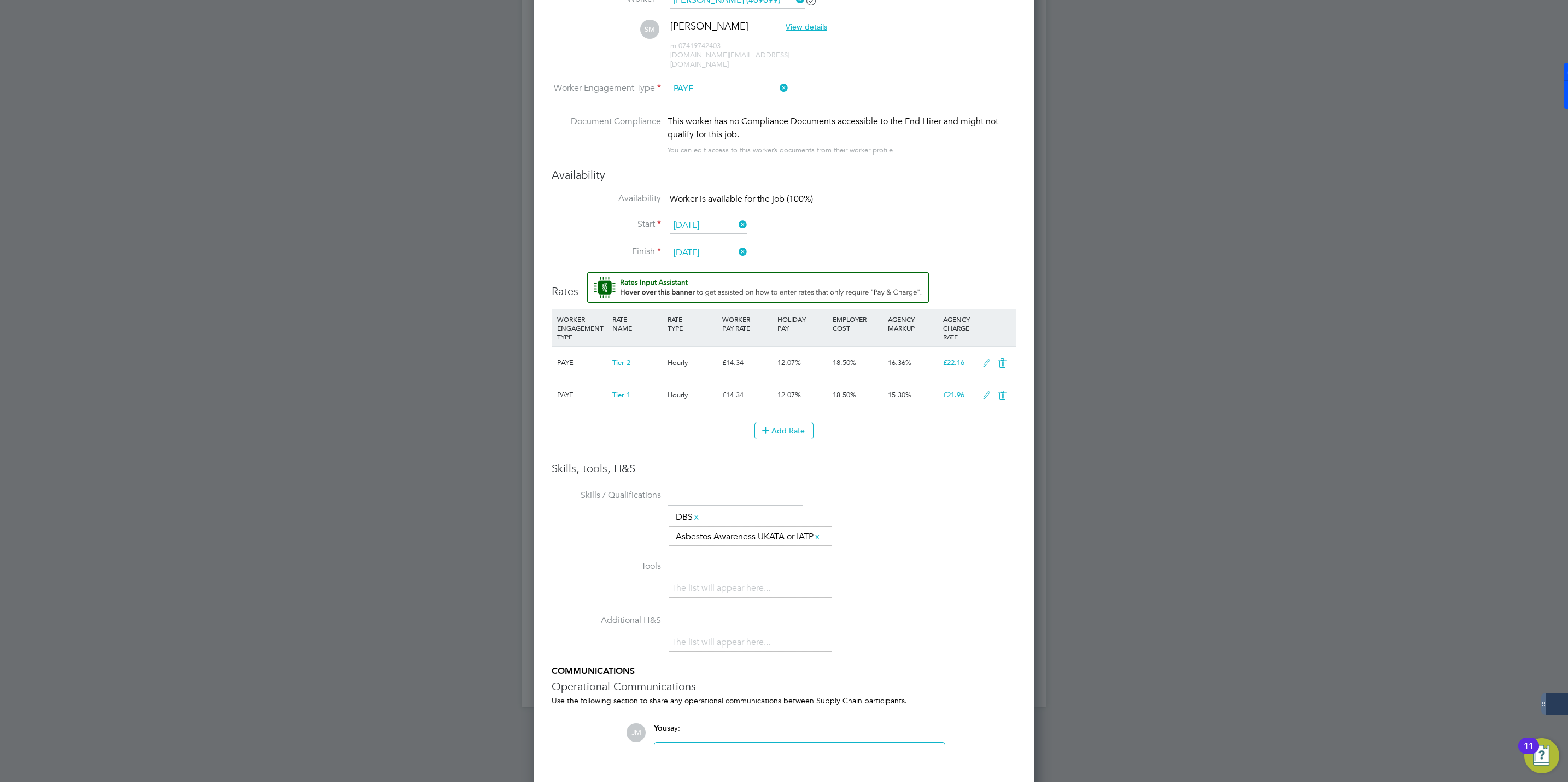
scroll to position [777, 0]
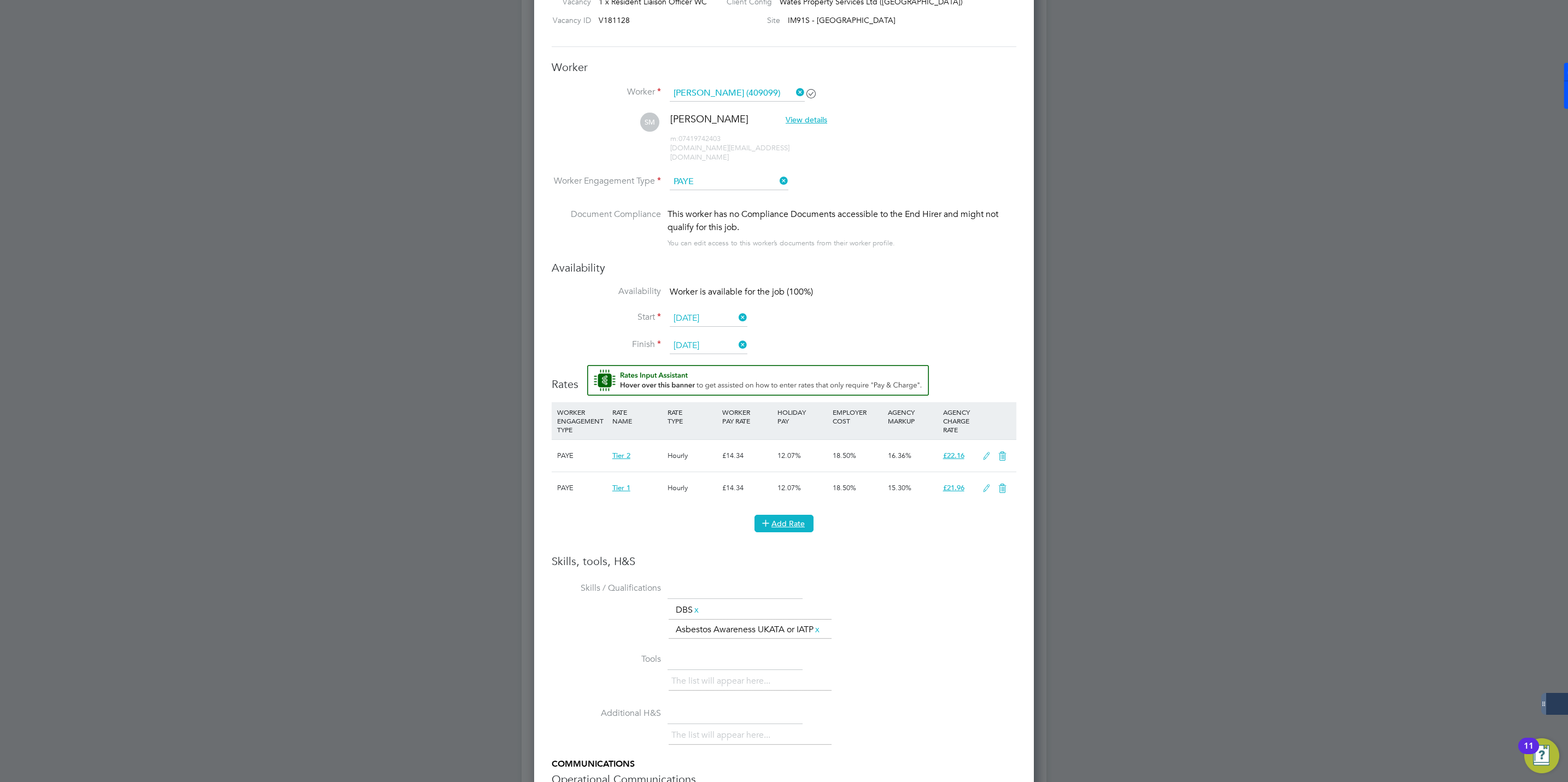
click at [774, 514] on button "Add Rate" at bounding box center [783, 523] width 59 height 18
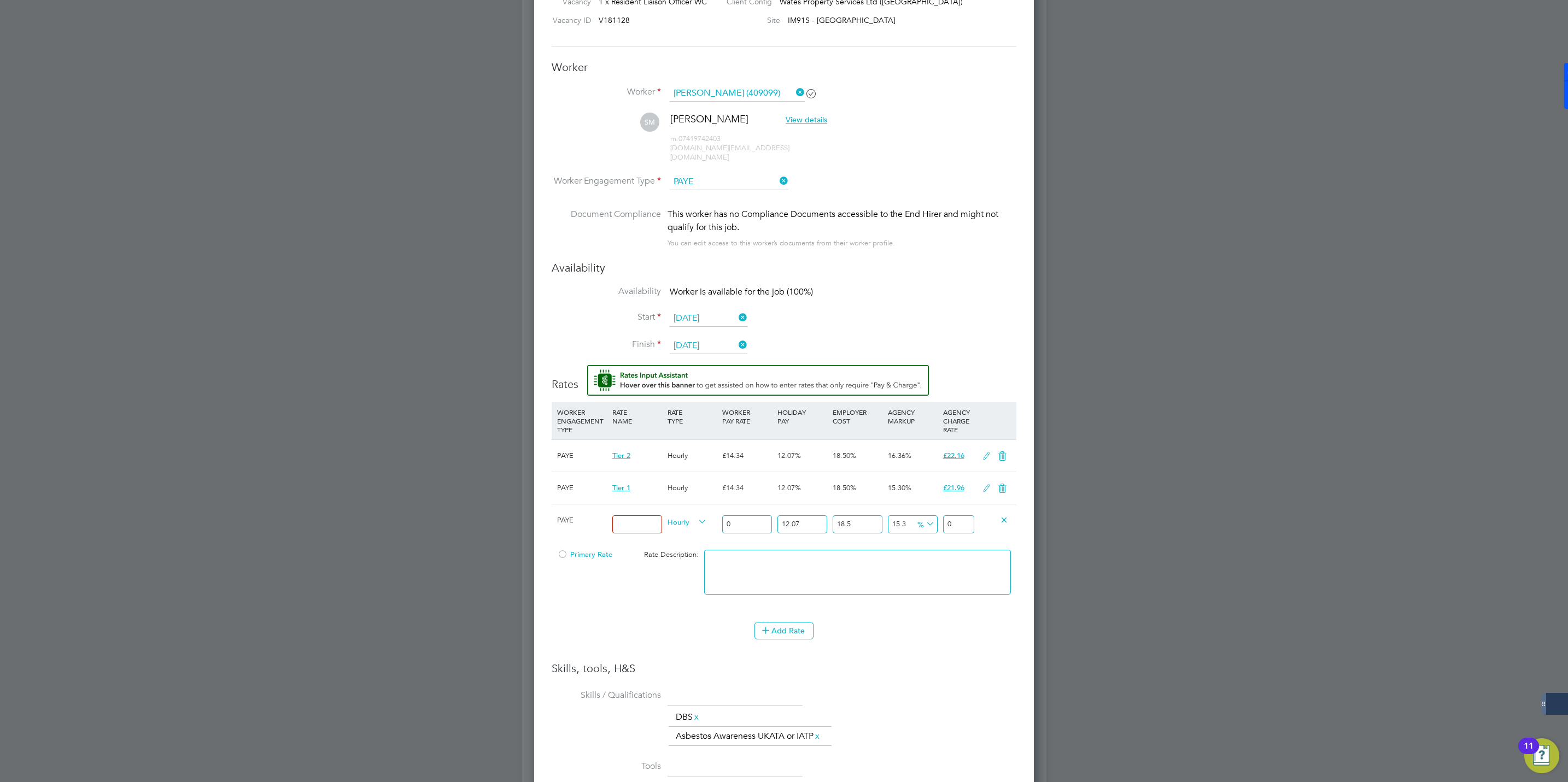
click at [641, 520] on input at bounding box center [637, 524] width 50 height 18
type input "UMB"
click at [733, 515] on input "0" at bounding box center [746, 524] width 50 height 18
type input "1"
type input "1.5312180135"
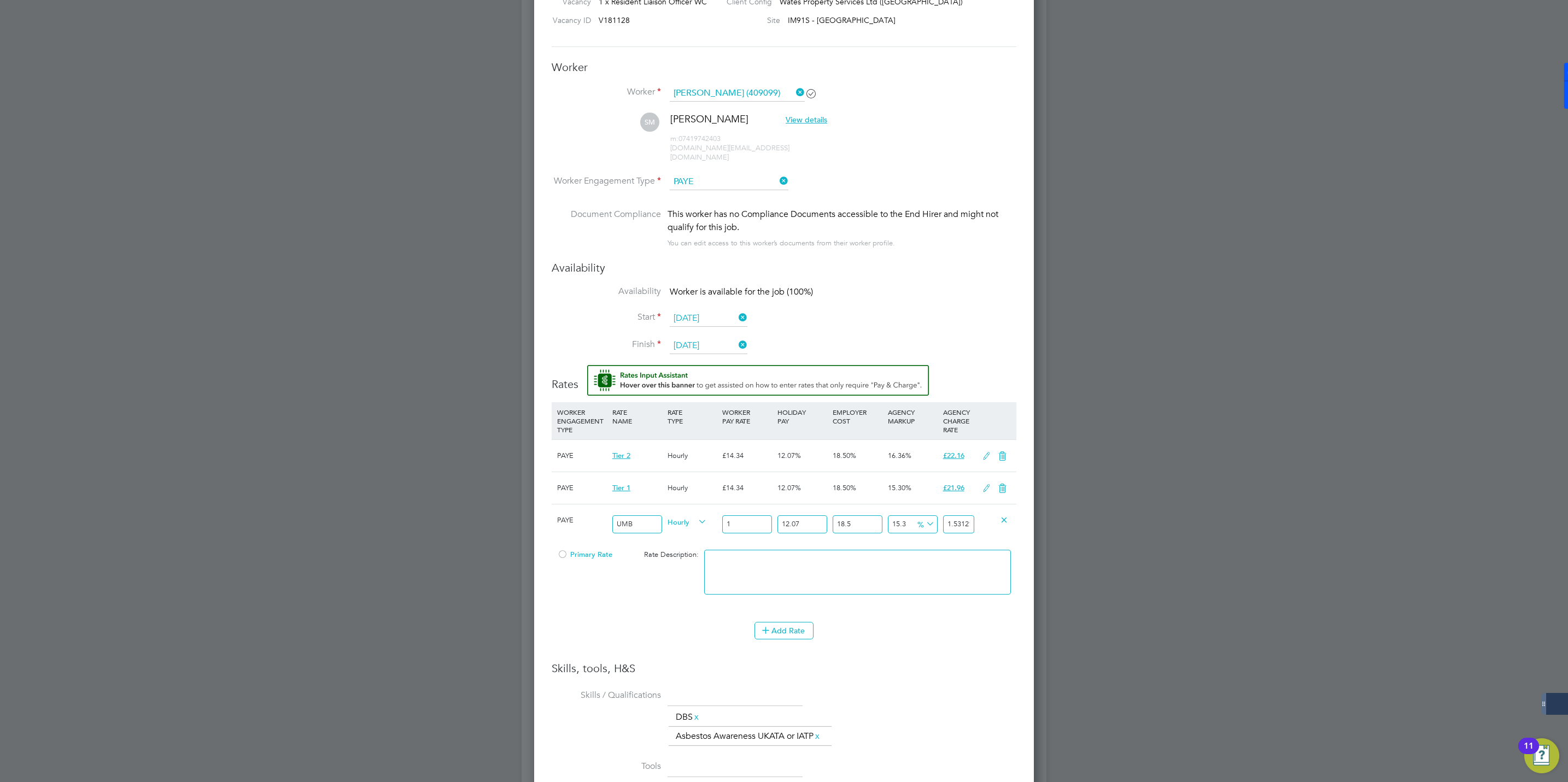
type input "17"
type input "26.0307062295"
type input "17.00"
click at [561, 554] on div at bounding box center [562, 558] width 11 height 8
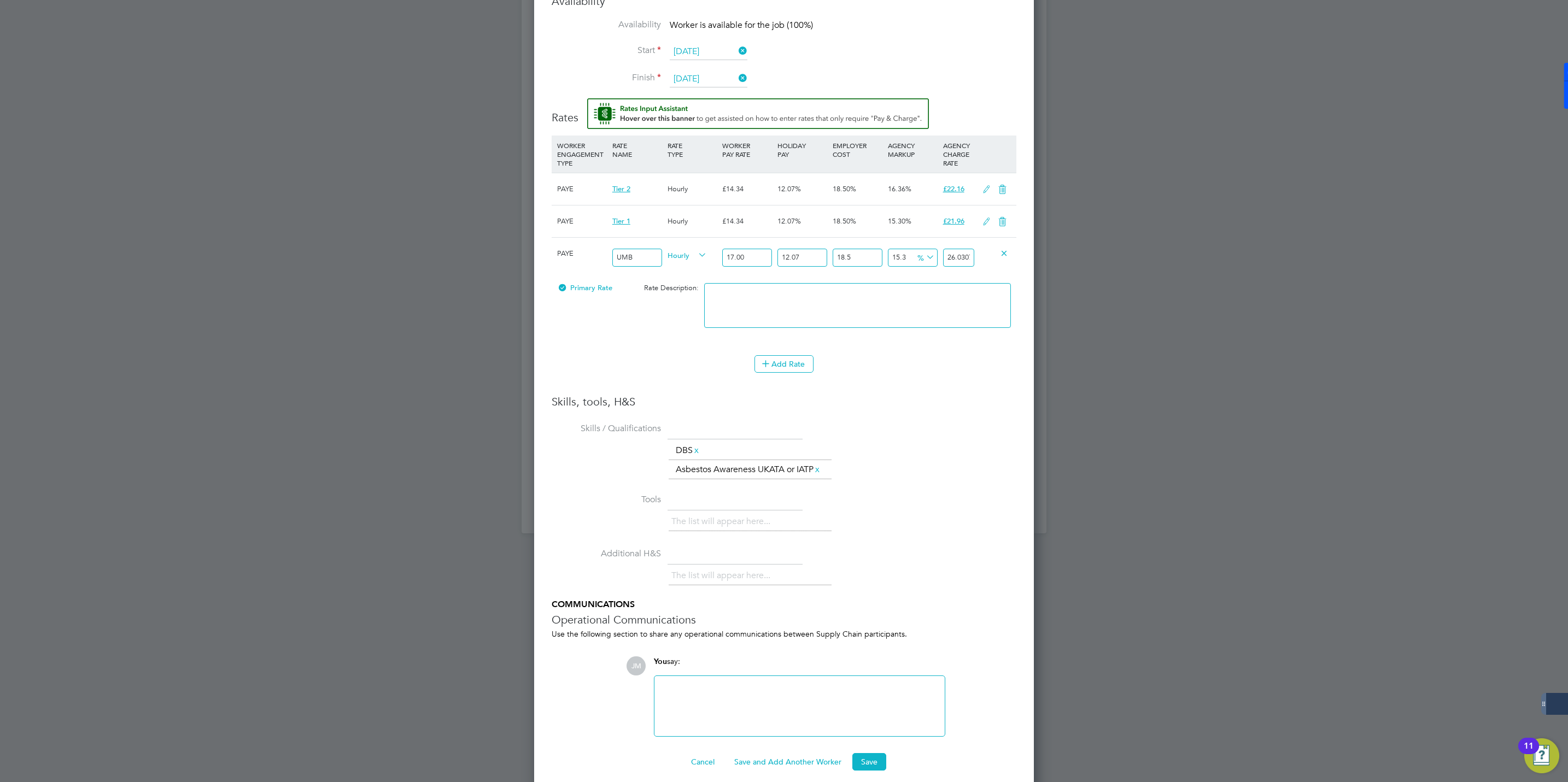
scroll to position [1050, 0]
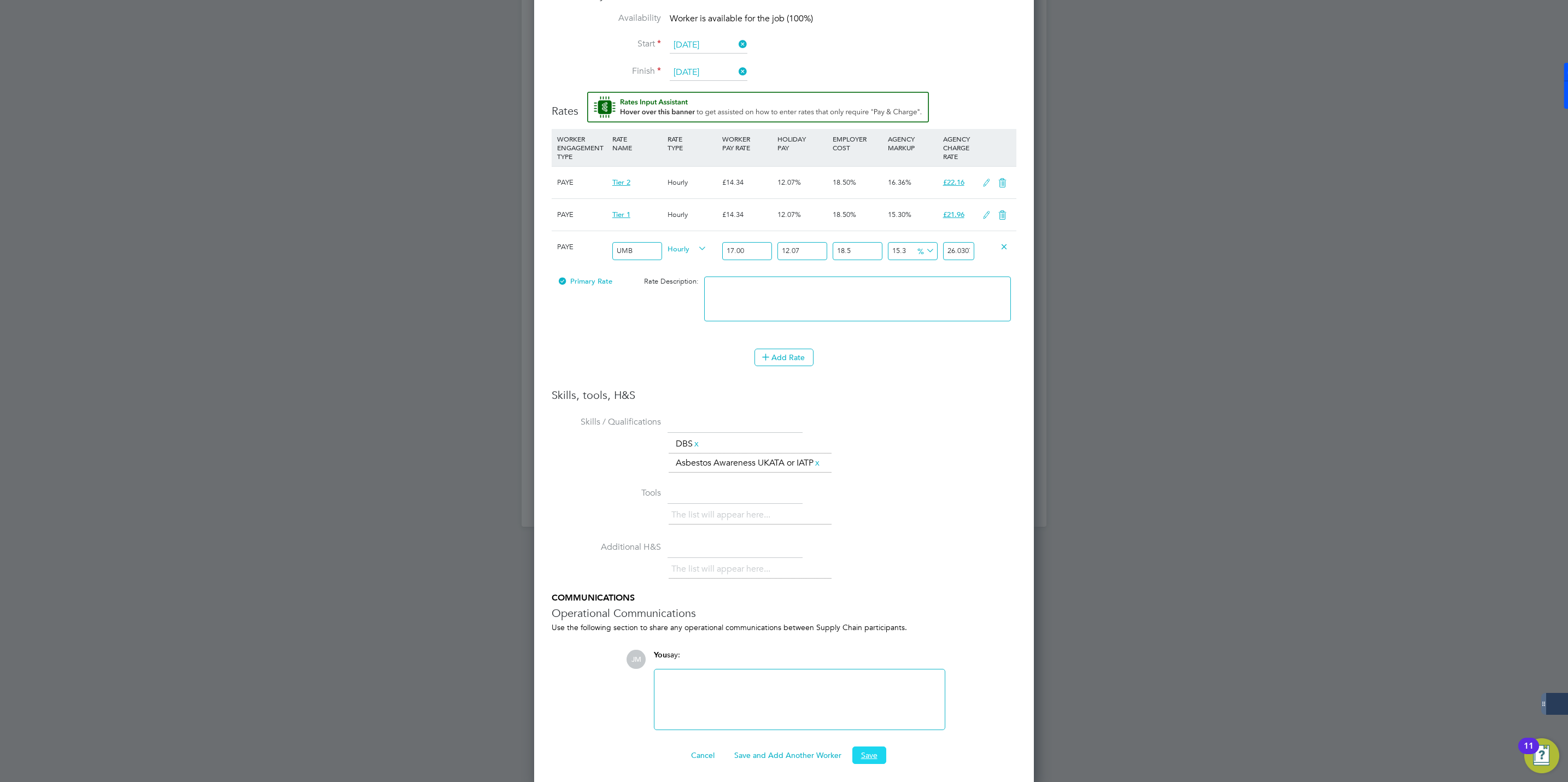
click at [866, 751] on button "Save" at bounding box center [869, 755] width 34 height 18
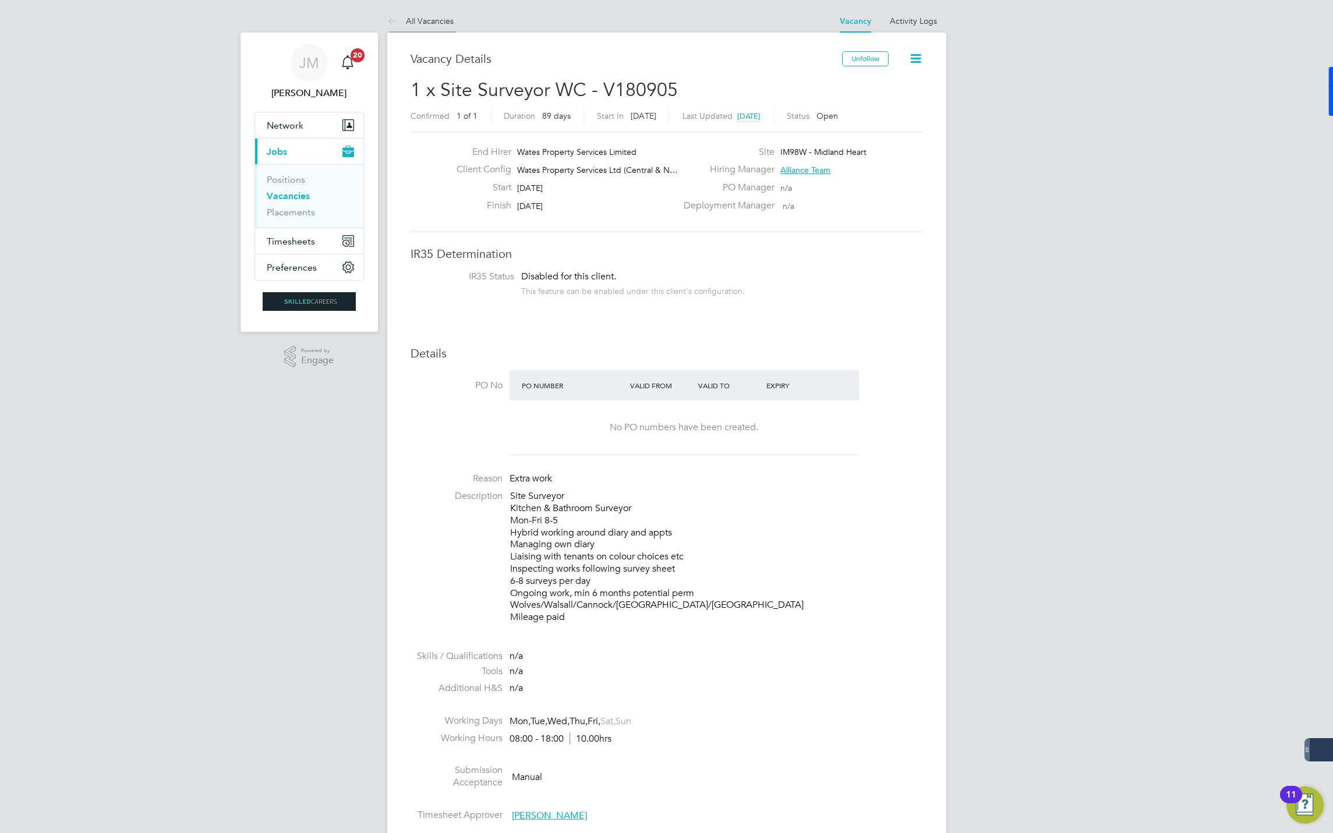
click at [423, 18] on link "All Vacancies" at bounding box center [420, 21] width 66 height 10
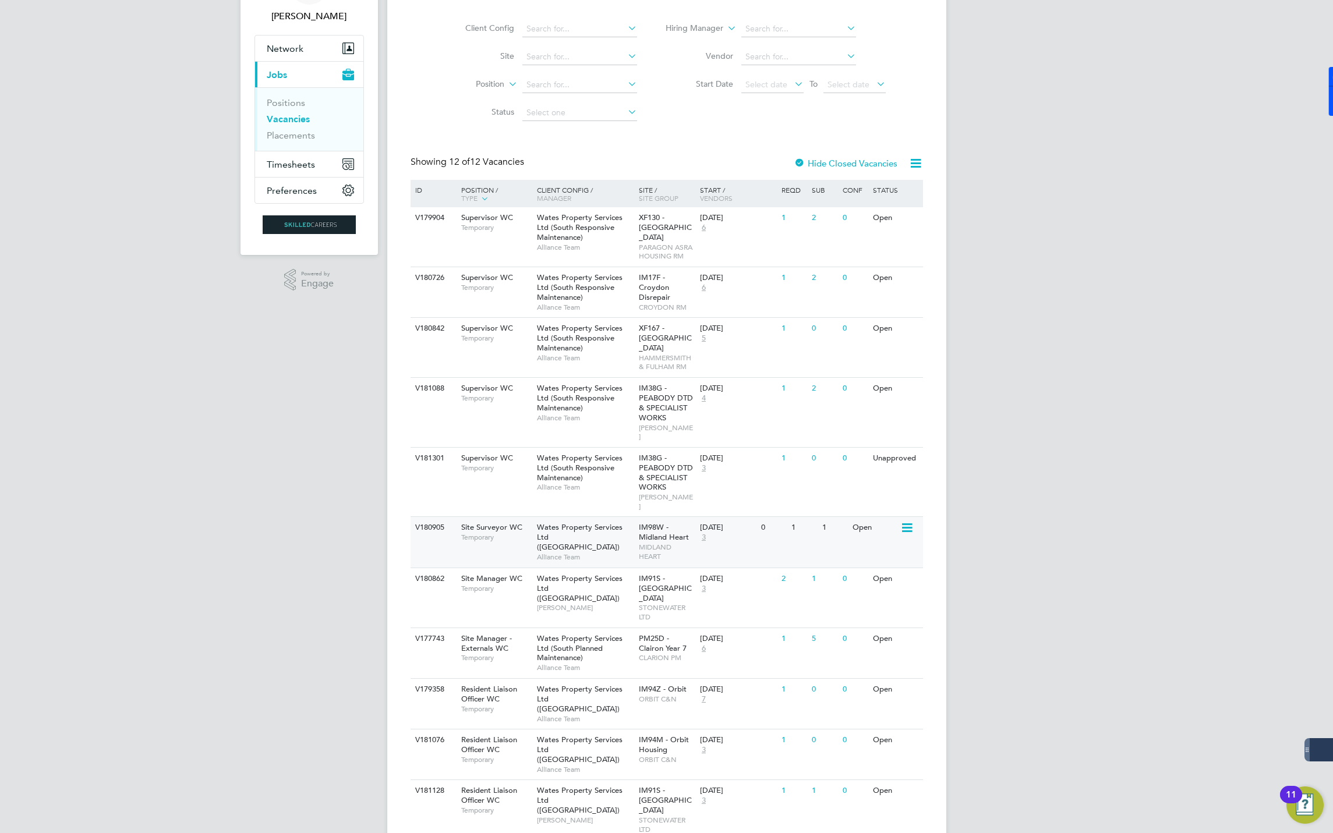
scroll to position [133, 0]
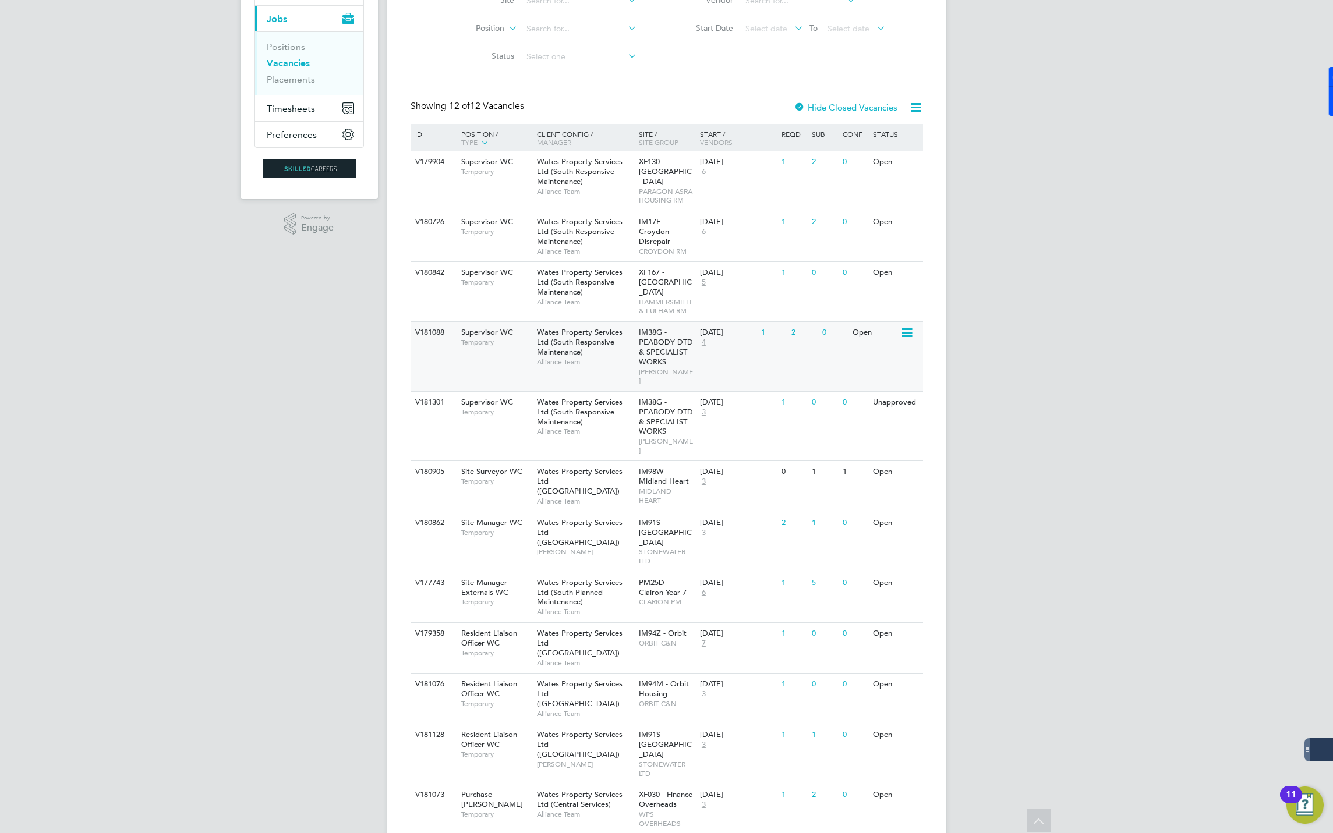
click at [596, 338] on span "Wates Property Services Ltd (South Responsive Maintenance)" at bounding box center [580, 342] width 86 height 30
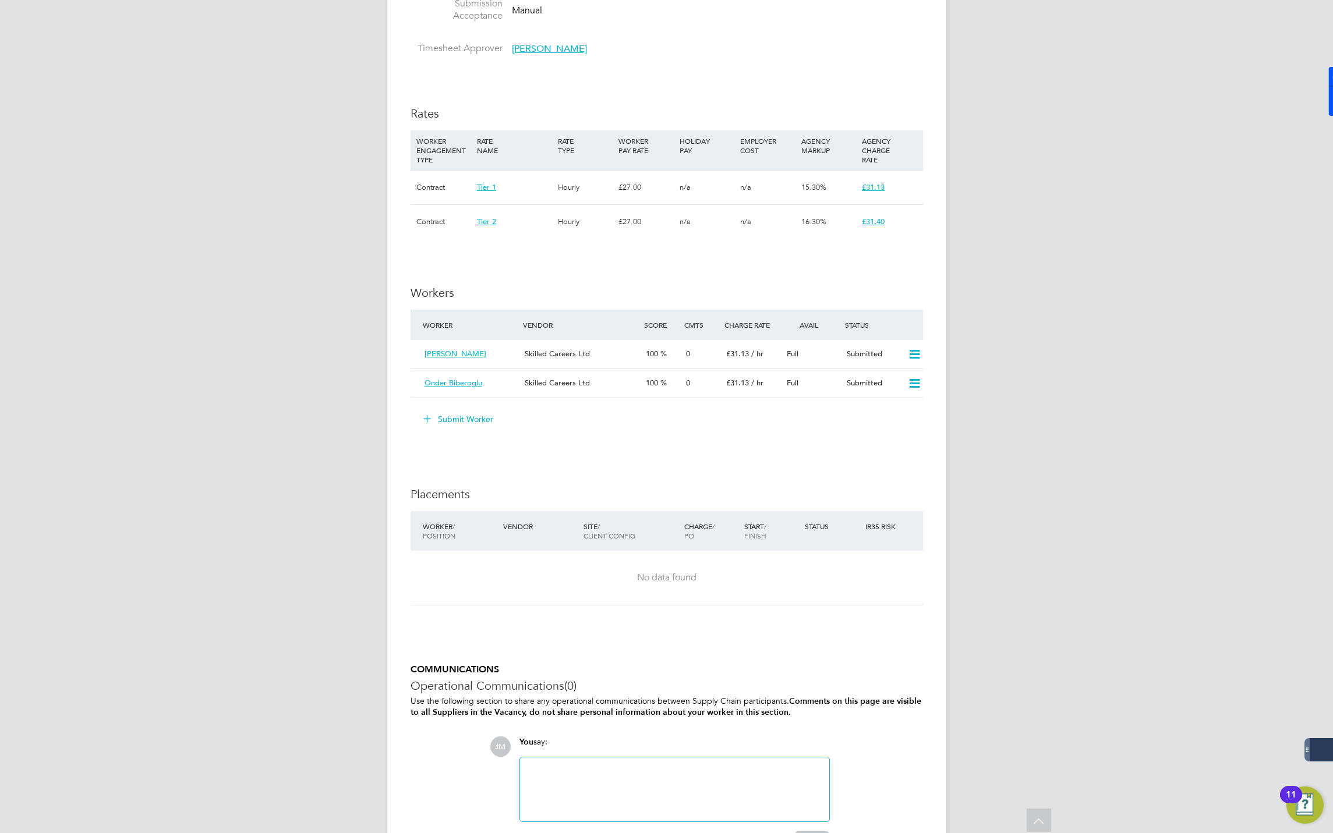
scroll to position [678, 0]
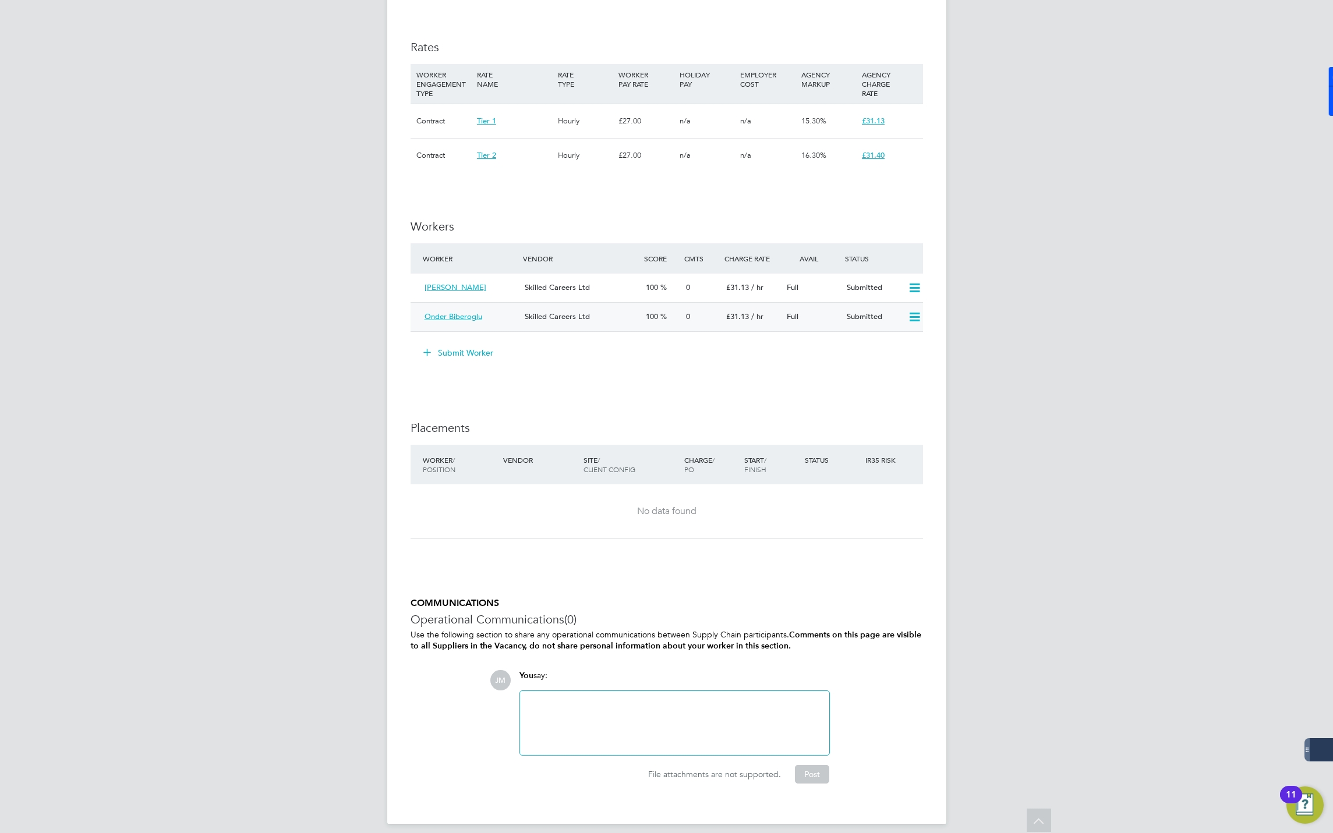
drag, startPoint x: 496, startPoint y: 299, endPoint x: 424, endPoint y: 310, distance: 72.4
click at [424, 310] on div "Onder Biberoglu" at bounding box center [470, 316] width 101 height 19
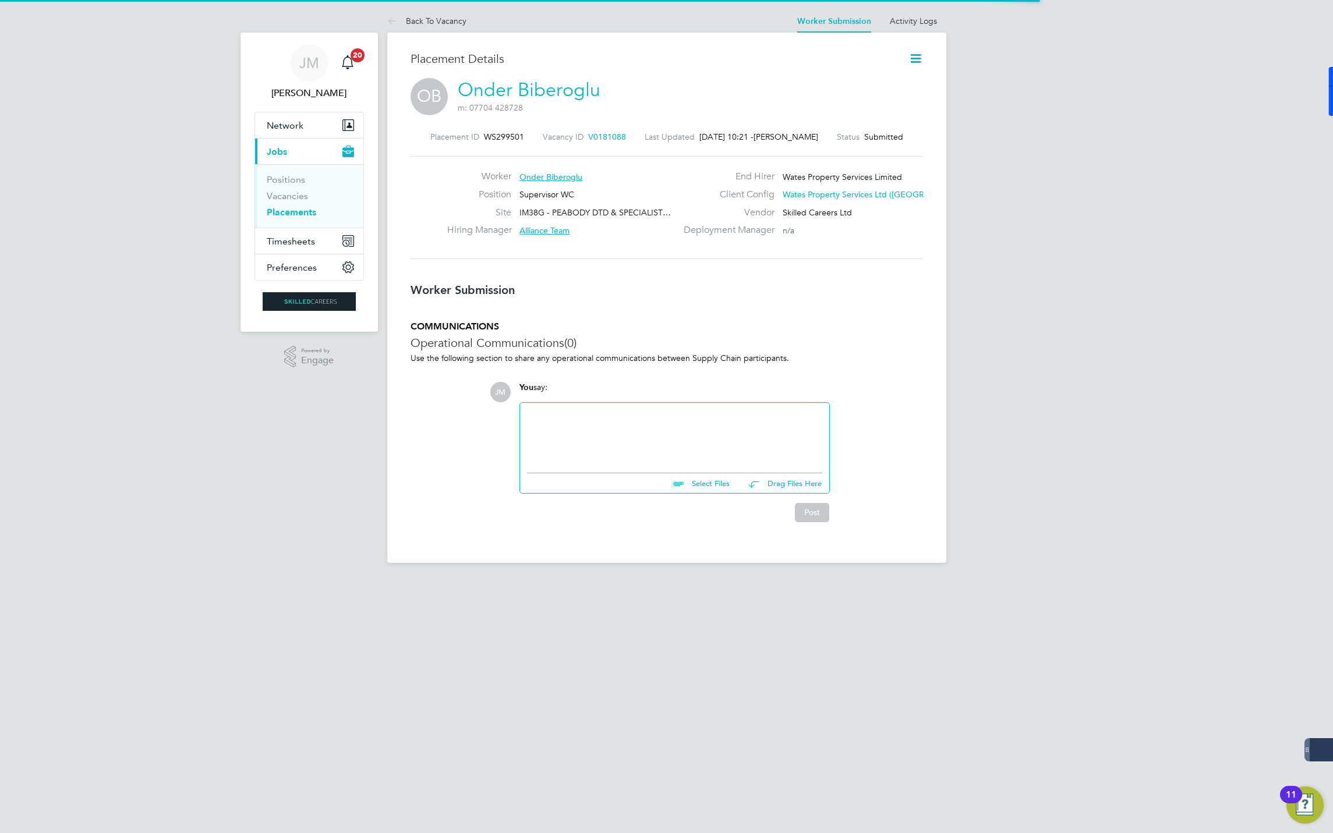
scroll to position [6, 6]
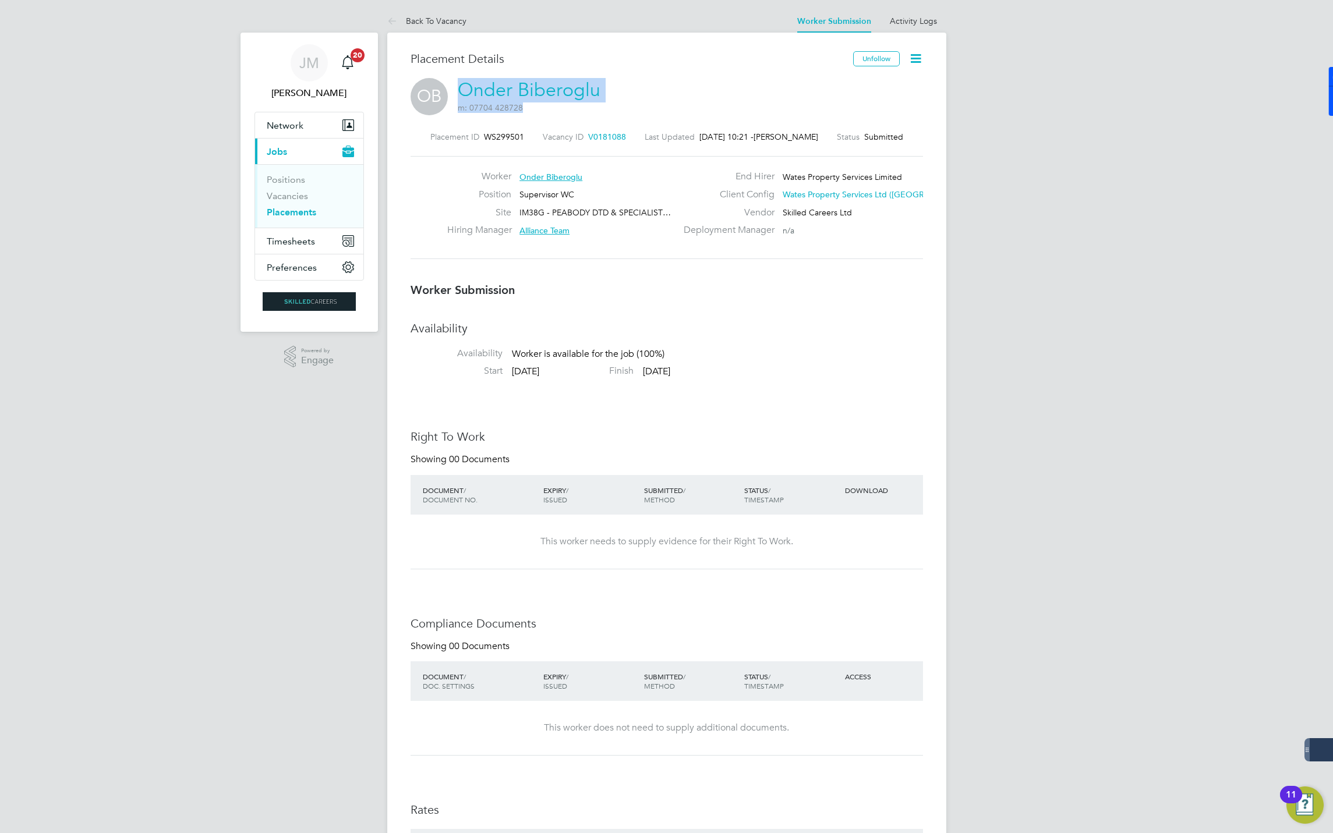
drag, startPoint x: 435, startPoint y: 308, endPoint x: 456, endPoint y: 88, distance: 221.0
click at [456, 88] on div "OB Onder Biberoglu m: 07704 428728" at bounding box center [666, 98] width 512 height 40
click at [676, 91] on div "OB Onder Biberoglu m: 07704 428728" at bounding box center [666, 98] width 512 height 40
drag, startPoint x: 605, startPoint y: 93, endPoint x: 462, endPoint y: 90, distance: 143.2
click at [462, 90] on div "OB Onder Biberoglu m: 07704 428728" at bounding box center [666, 98] width 512 height 40
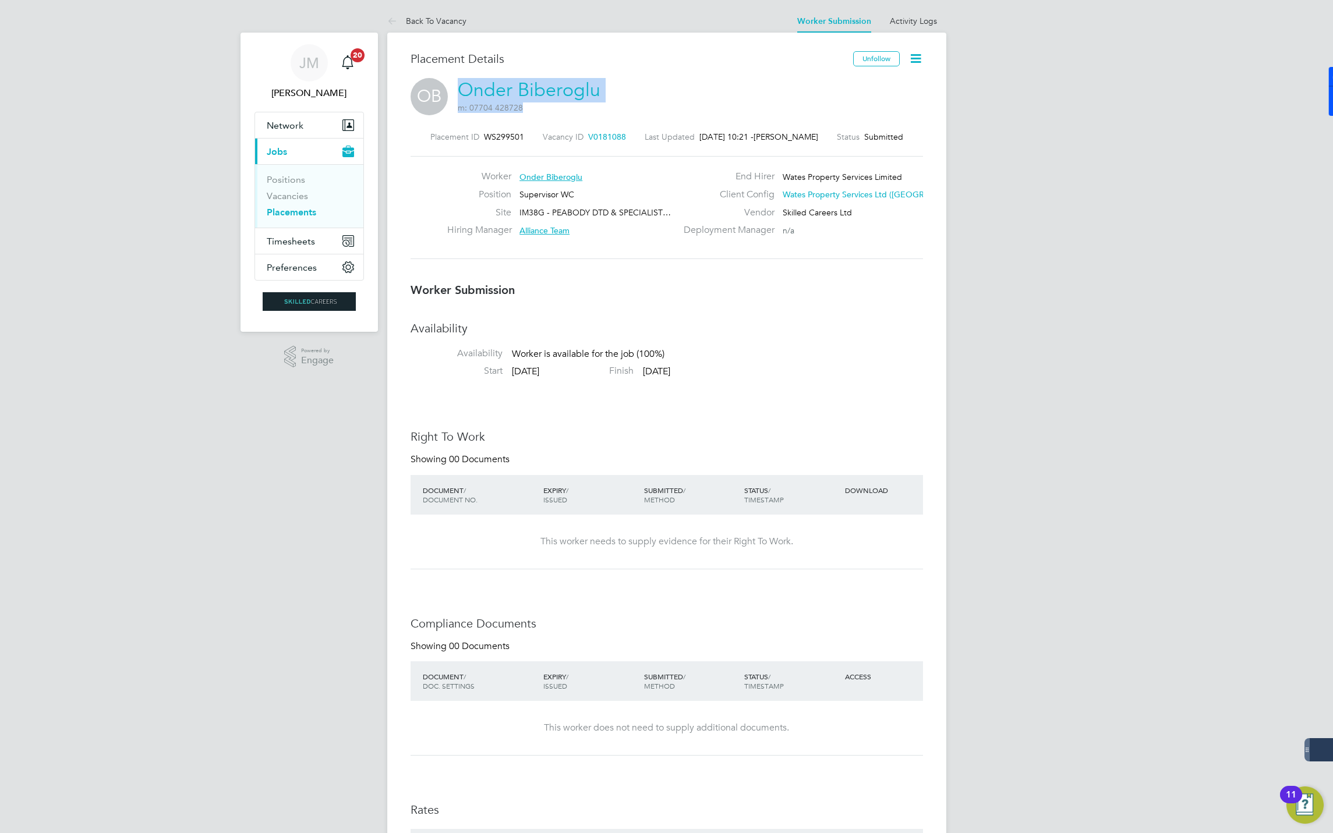
copy h2 "Onder Biberoglu m: 07704 428728"
